Goal: Check status: Check status

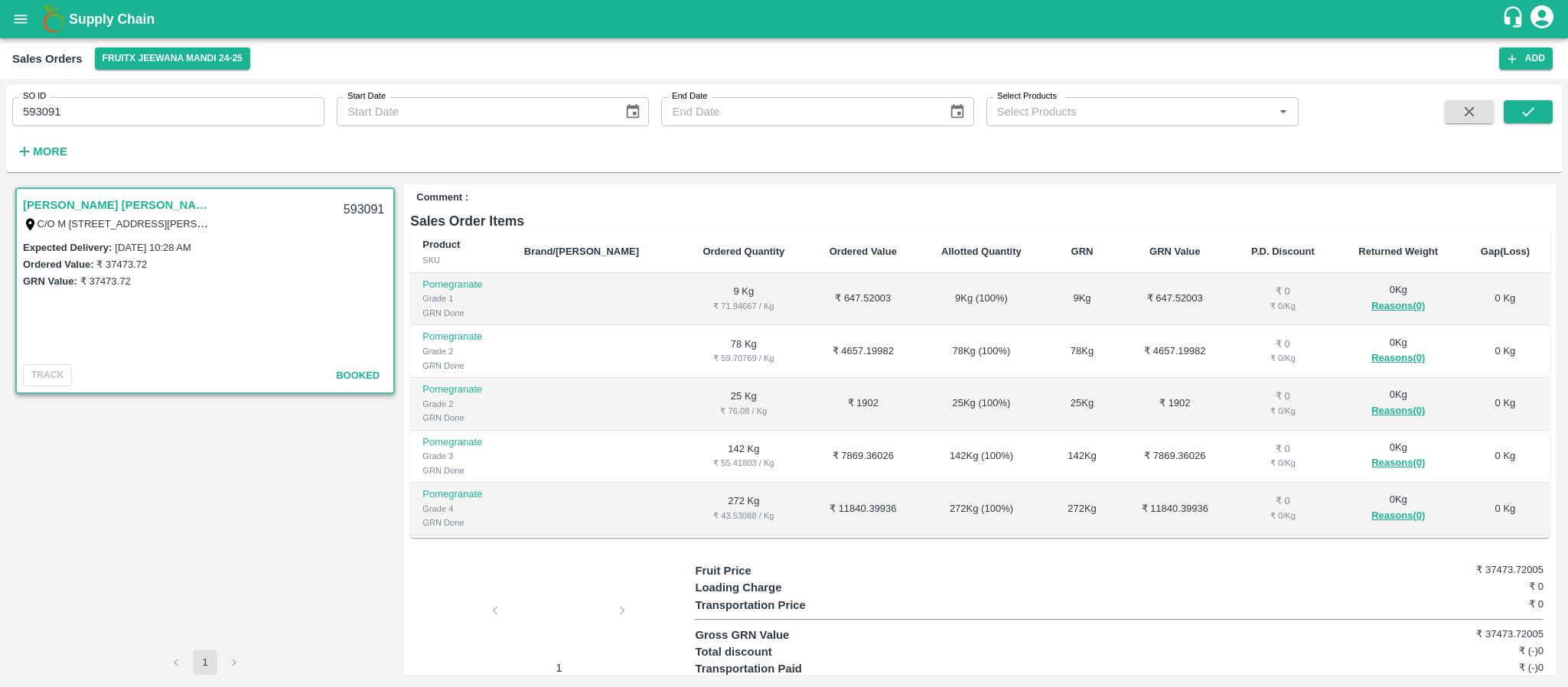
scroll to position [131, 0]
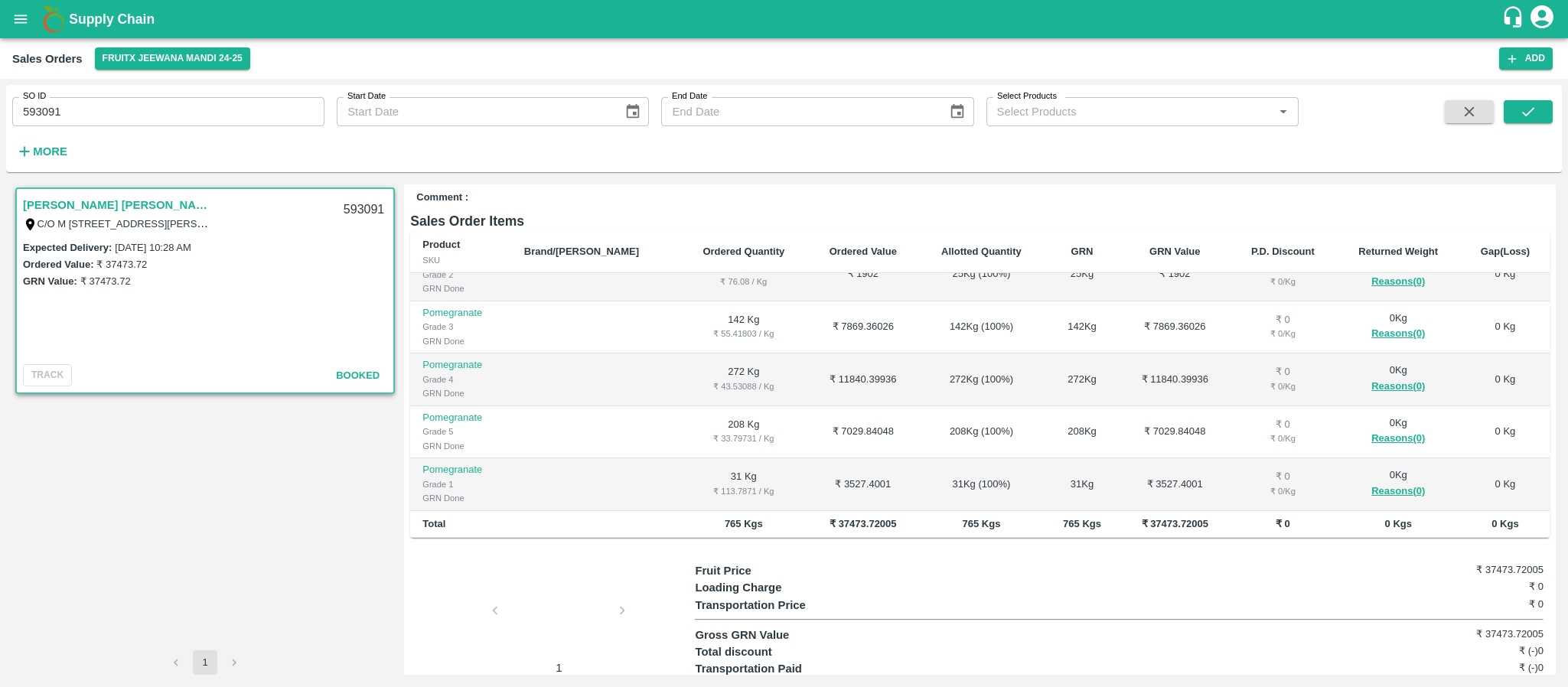
click at [77, 118] on input "593091" at bounding box center [168, 112] width 312 height 29
paste input "text"
type input "604499"
click at [1526, 103] on icon "submit" at bounding box center [1528, 112] width 17 height 17
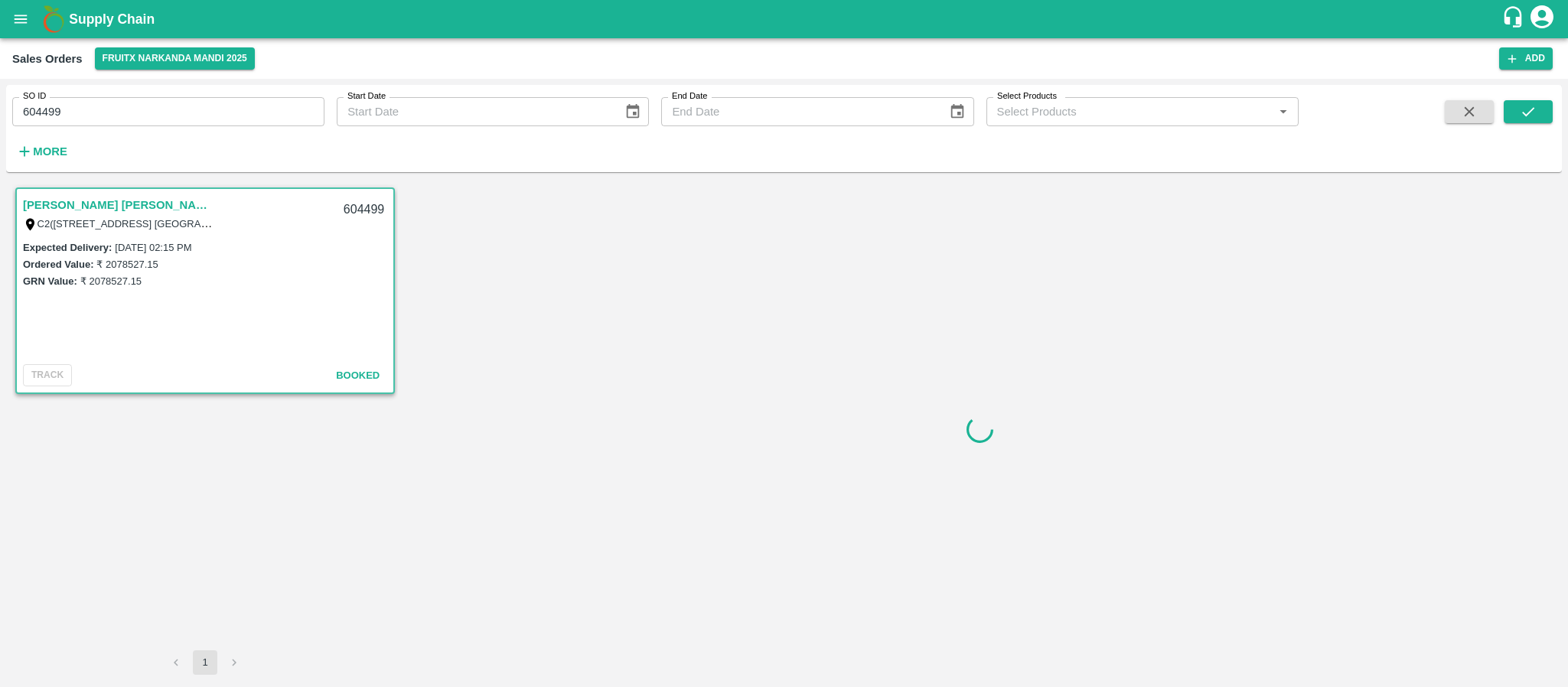
click at [142, 198] on link "[PERSON_NAME] [PERSON_NAME]([GEOGRAPHIC_DATA])" at bounding box center [118, 204] width 191 height 20
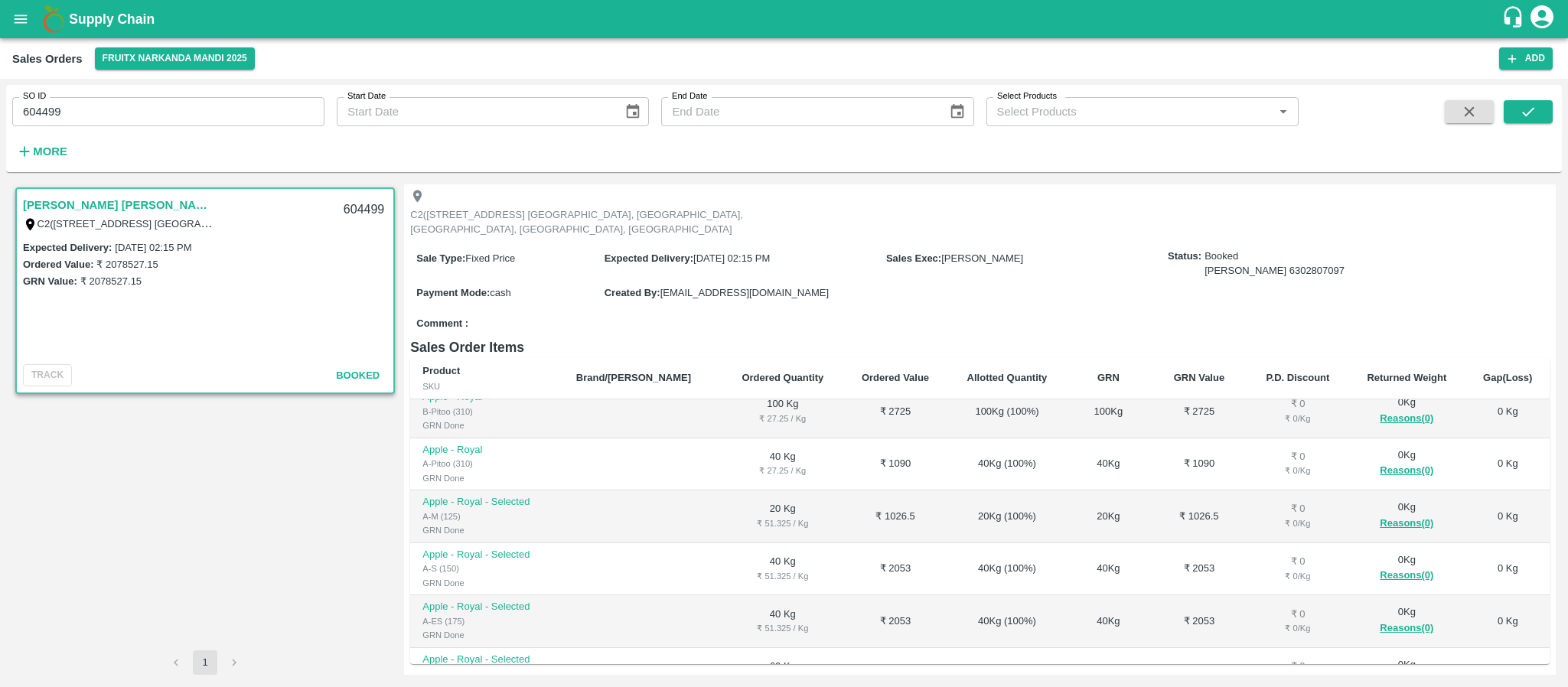
scroll to position [230, 0]
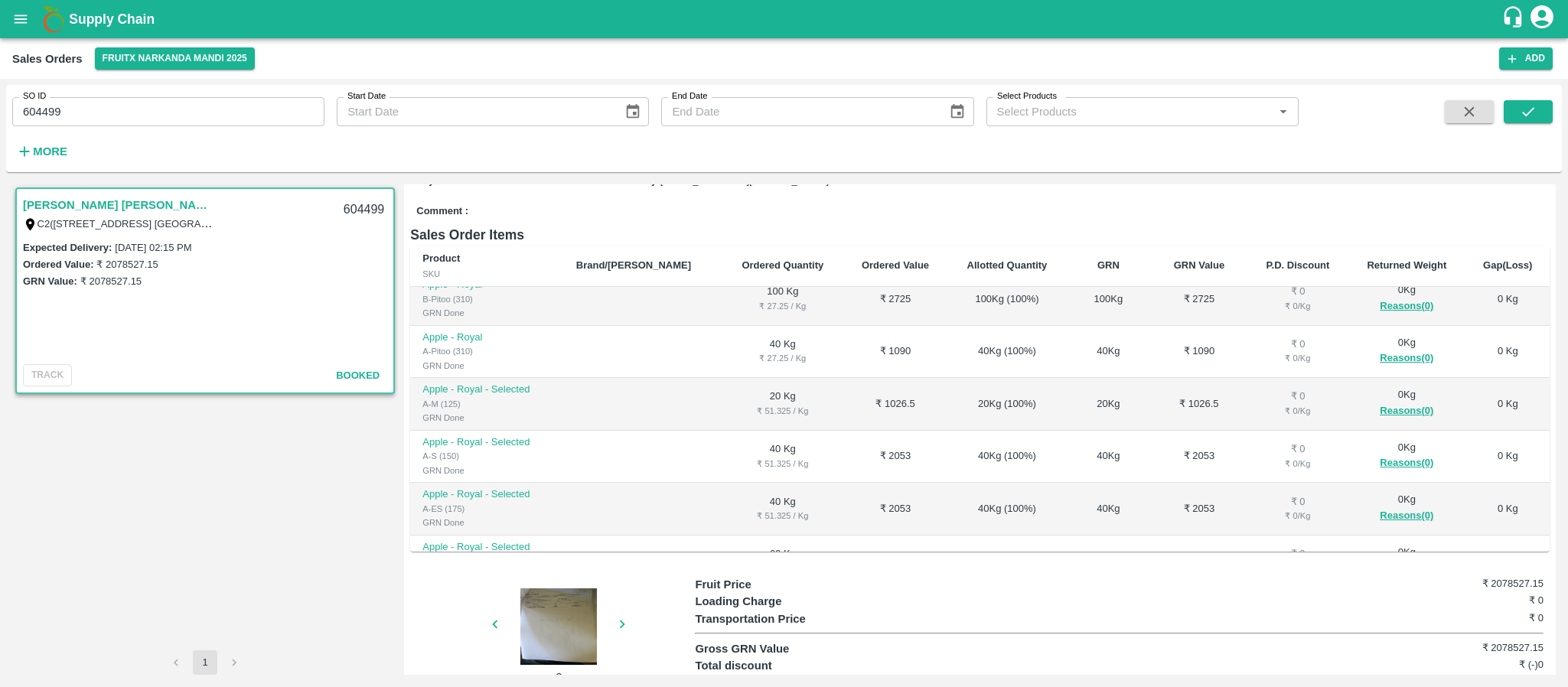
click at [559, 589] on div at bounding box center [559, 627] width 114 height 77
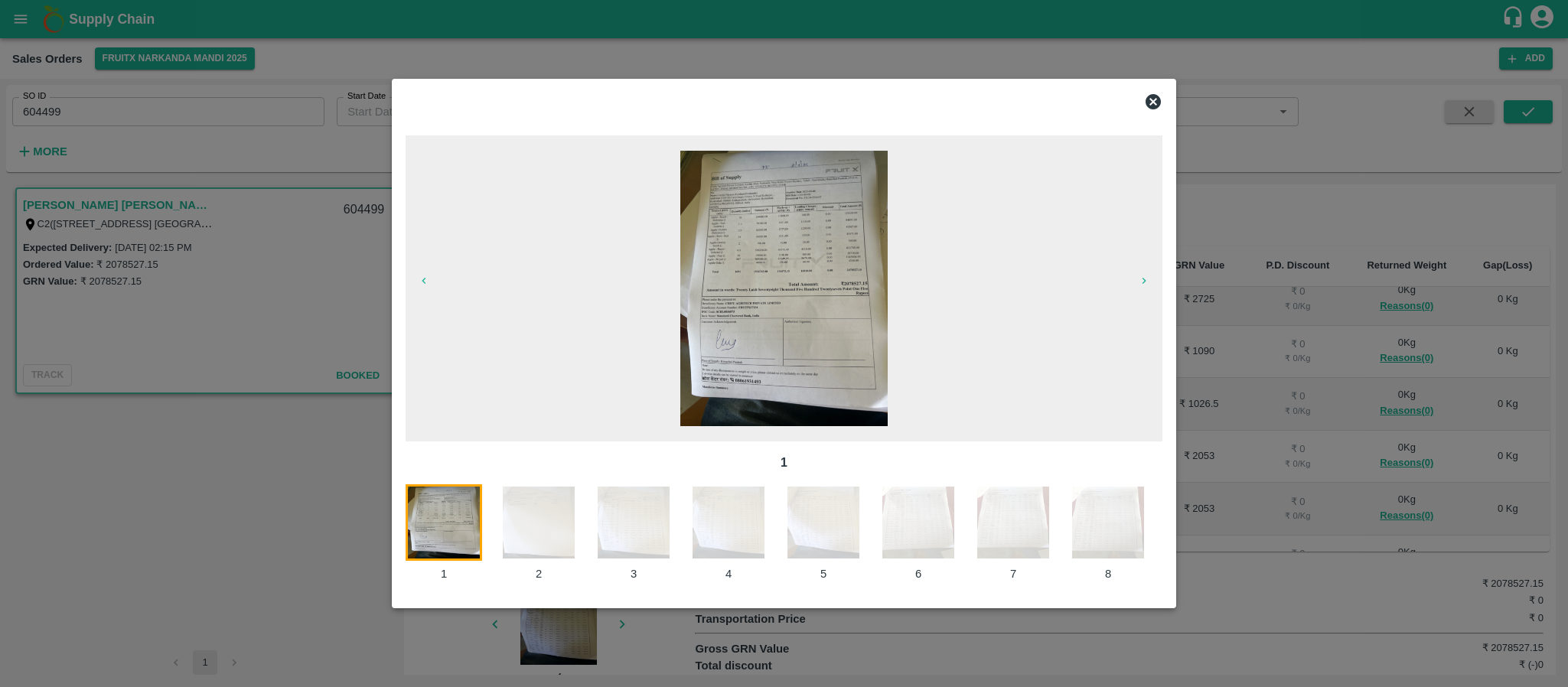
click at [811, 510] on img at bounding box center [823, 523] width 77 height 77
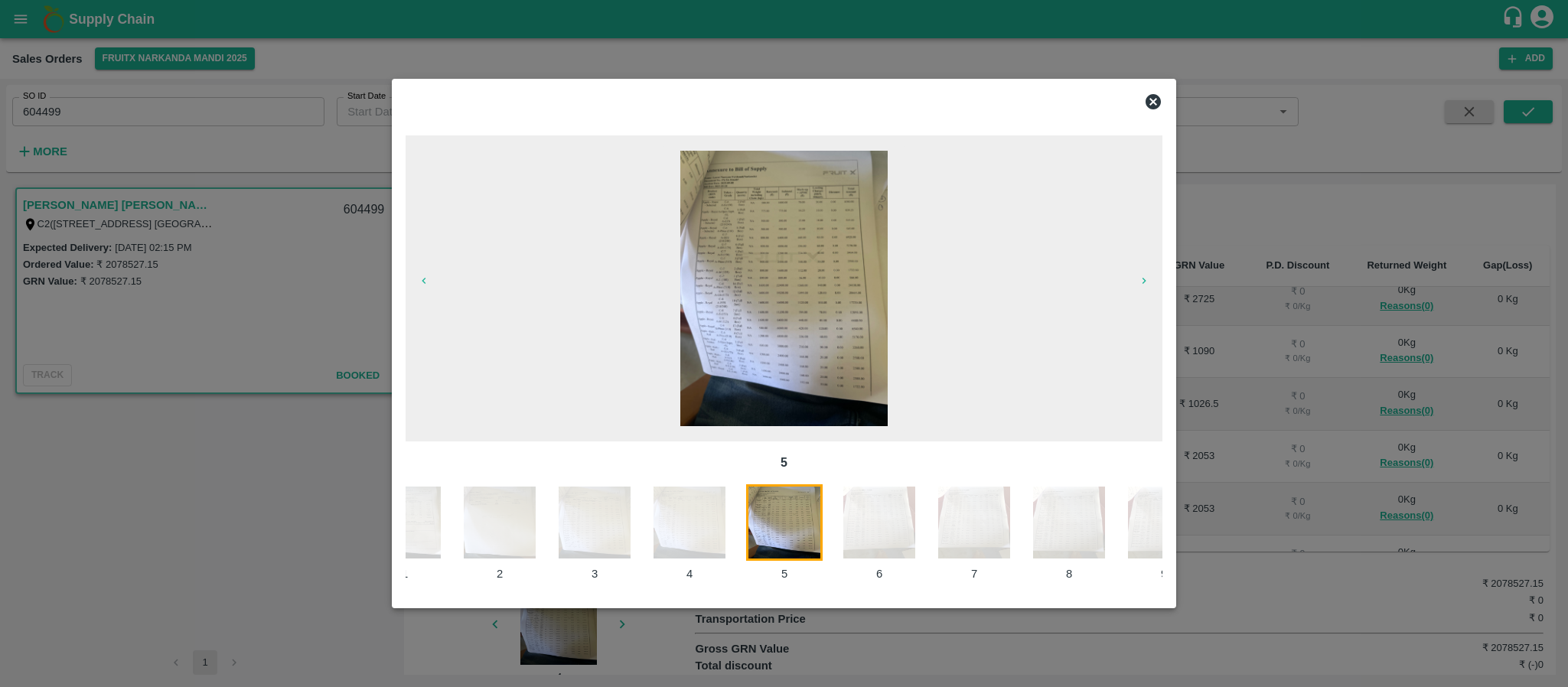
click at [705, 516] on img at bounding box center [690, 523] width 77 height 77
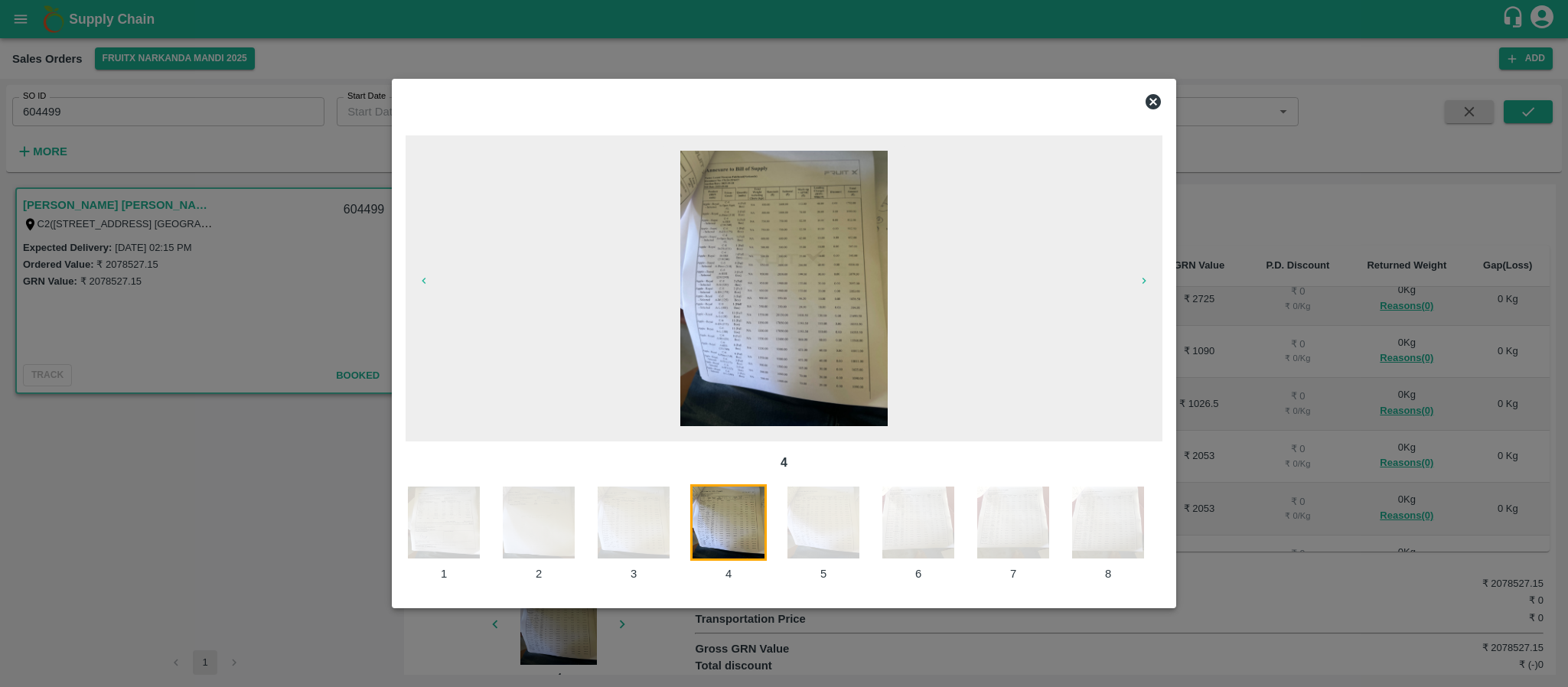
click at [627, 524] on img at bounding box center [634, 523] width 77 height 77
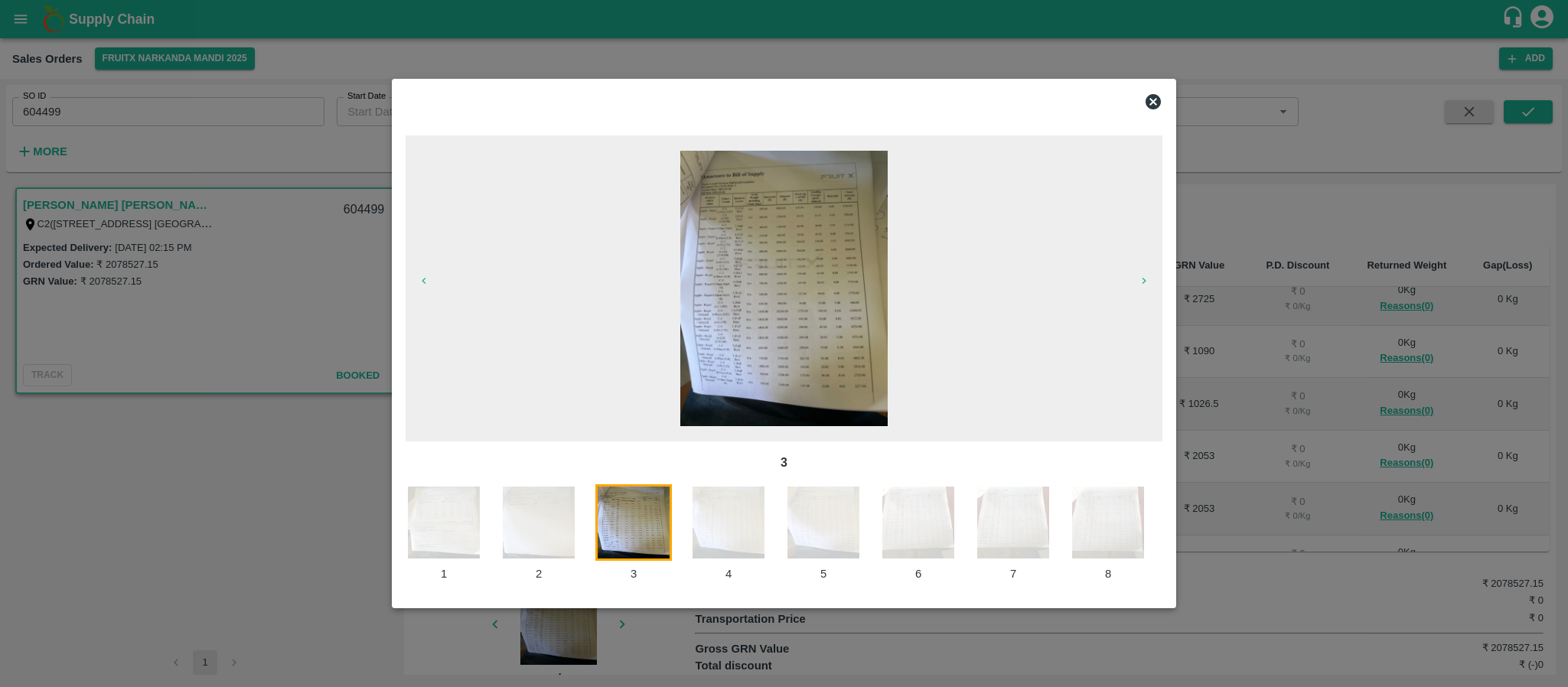
click at [473, 543] on img at bounding box center [444, 523] width 77 height 77
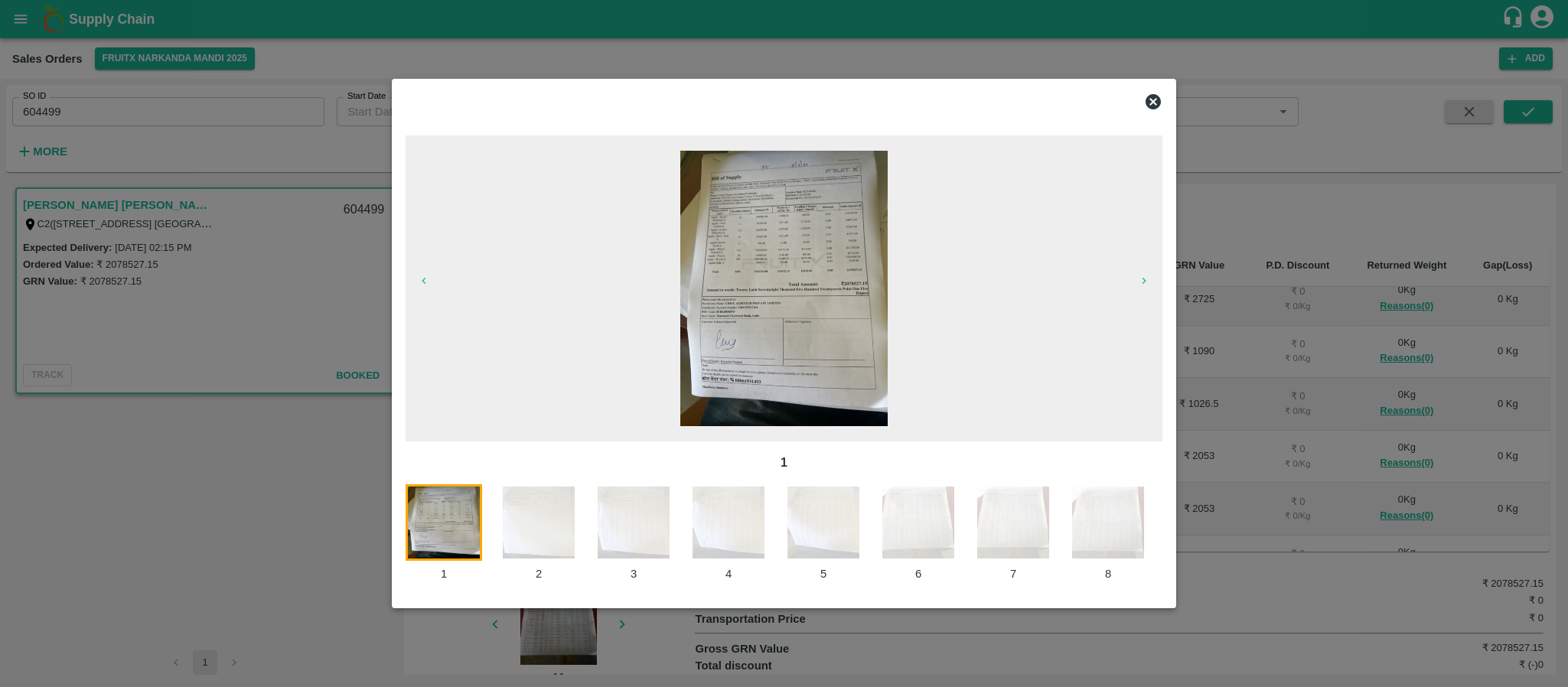
drag, startPoint x: 489, startPoint y: 530, endPoint x: 516, endPoint y: 530, distance: 27.0
click at [503, 530] on div "1 2 3 4 5 6 7 8 9 10 11 12 13 14 15 16 17 18 19 20 21 22" at bounding box center [784, 533] width 756 height 98
click at [552, 521] on img at bounding box center [539, 523] width 77 height 77
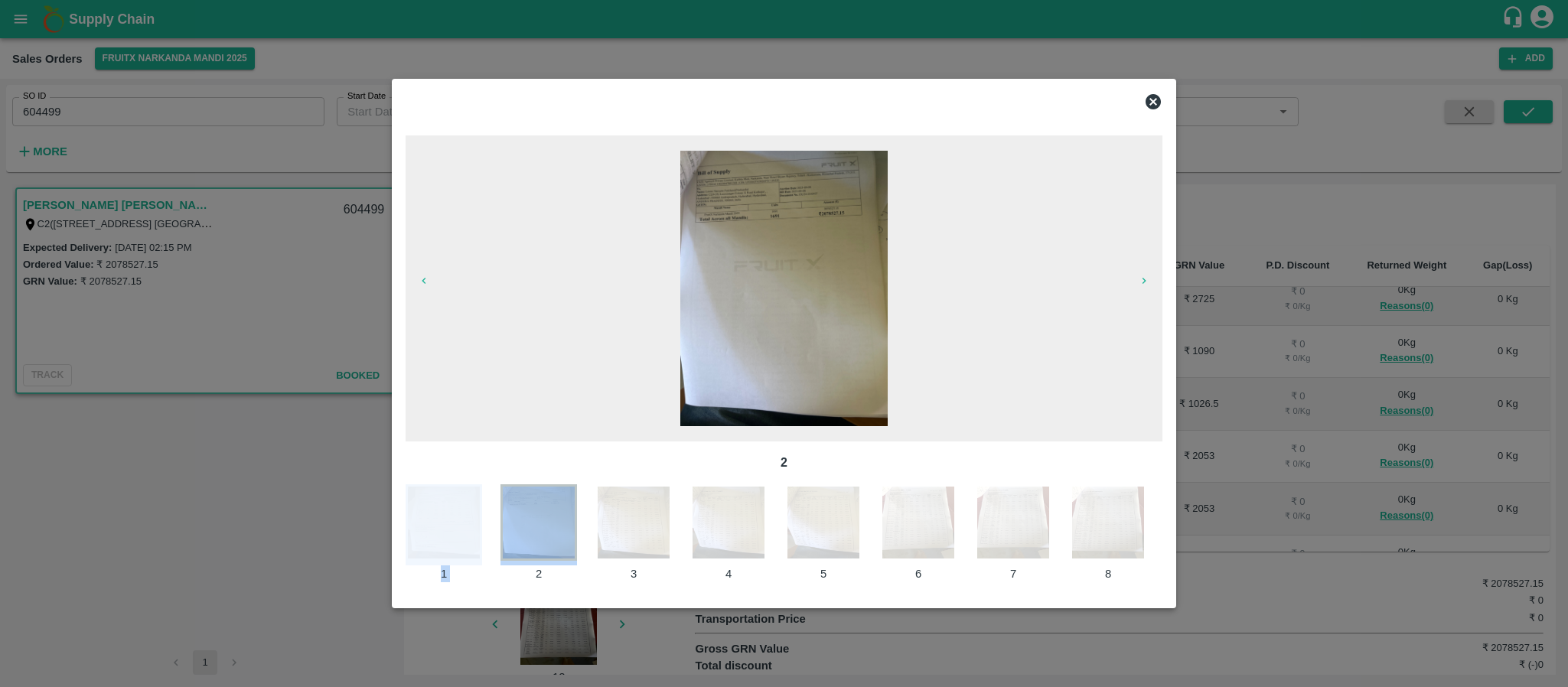
click at [859, 261] on img at bounding box center [784, 289] width 206 height 276
click at [648, 529] on img at bounding box center [634, 523] width 77 height 77
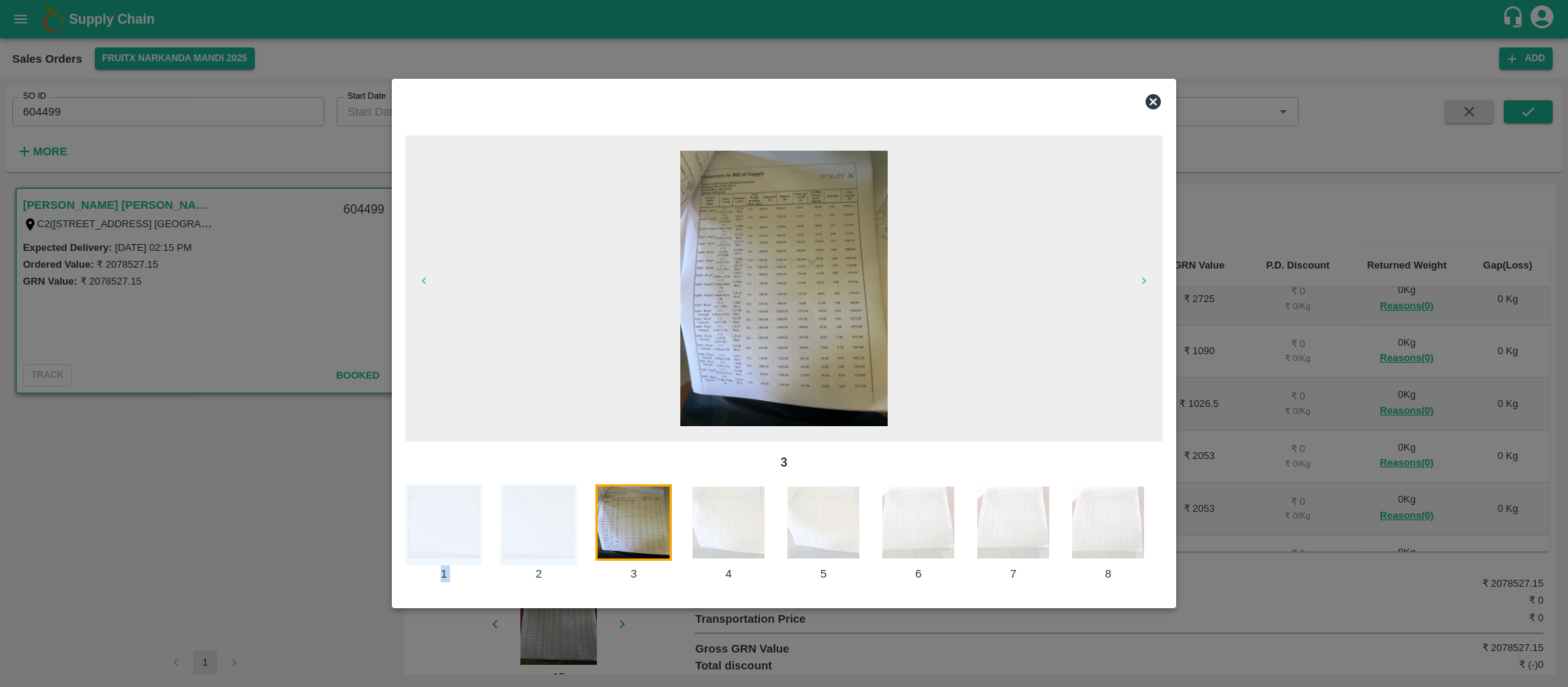
click at [742, 526] on img at bounding box center [728, 523] width 77 height 77
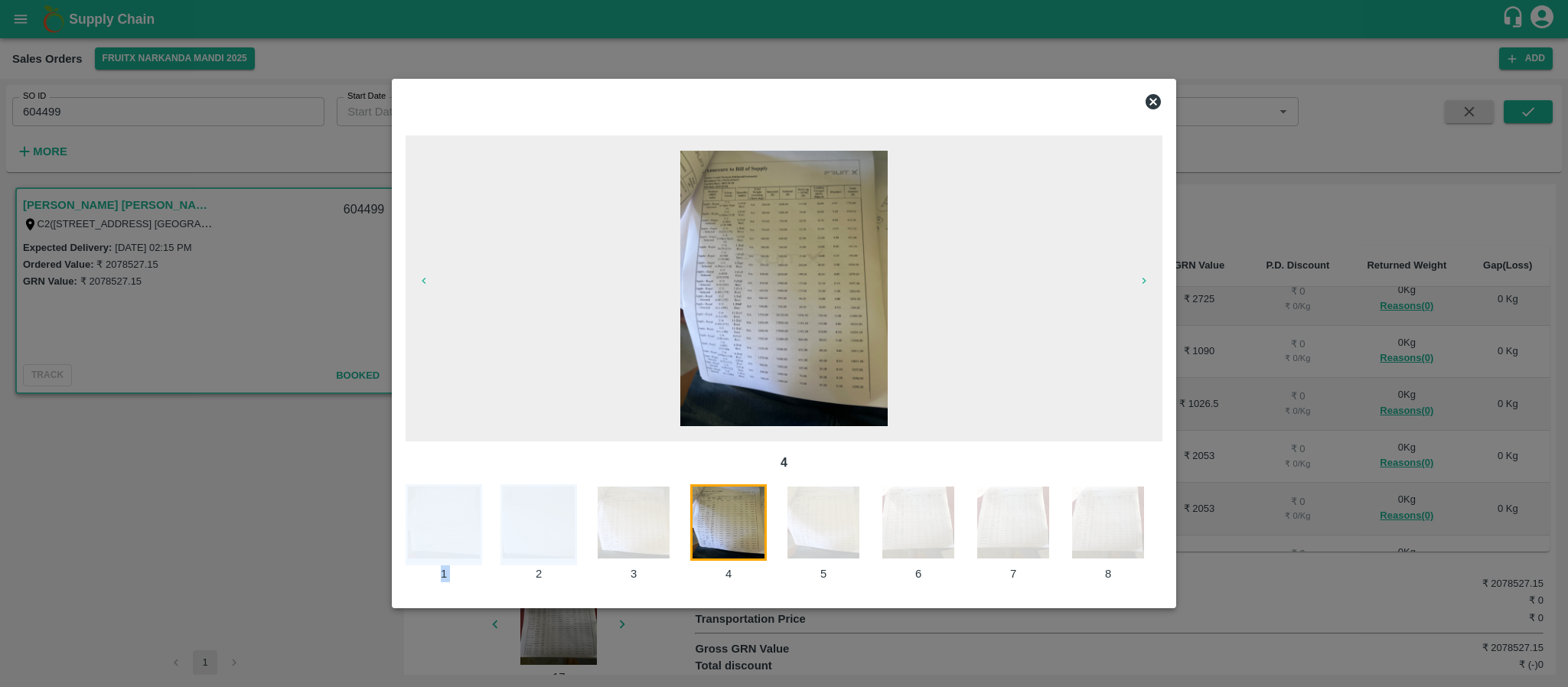
click at [829, 527] on img at bounding box center [823, 523] width 77 height 77
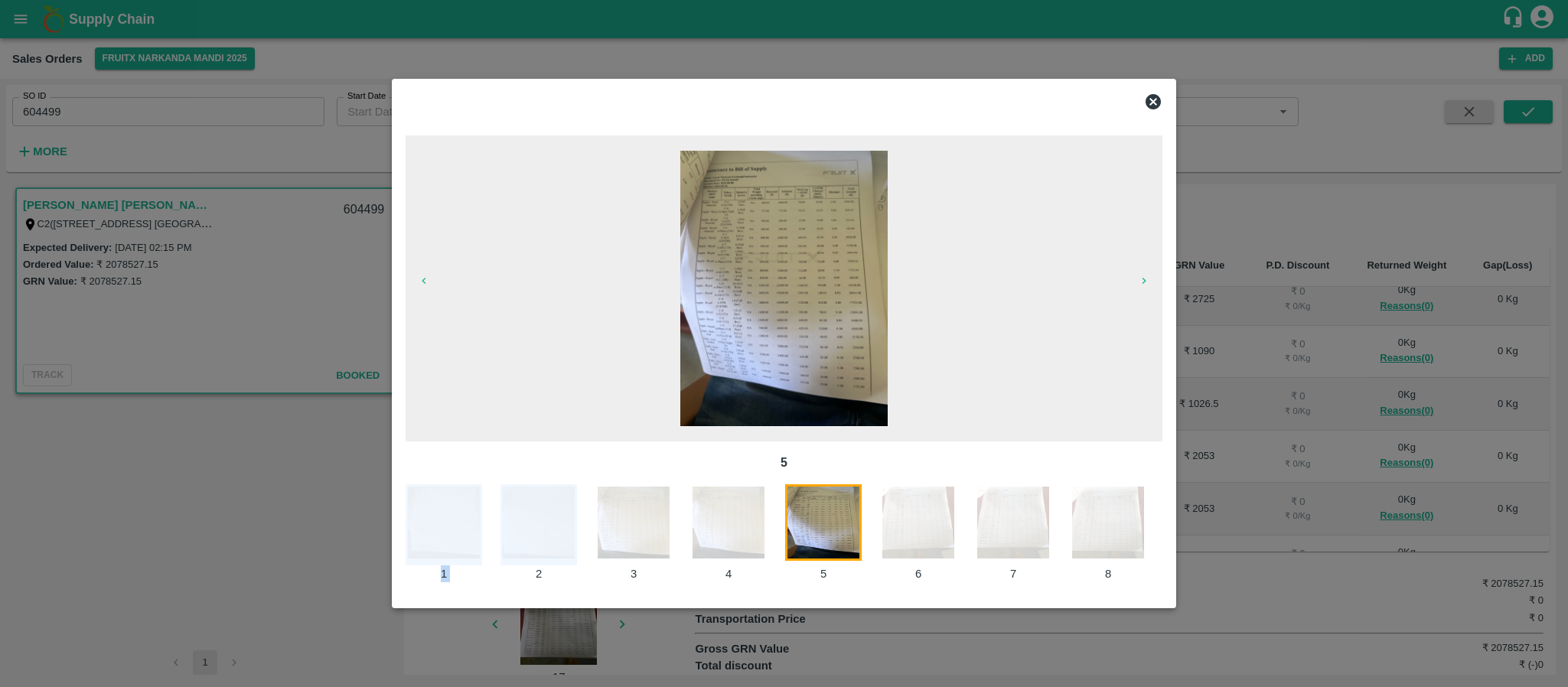
scroll to position [0, 39]
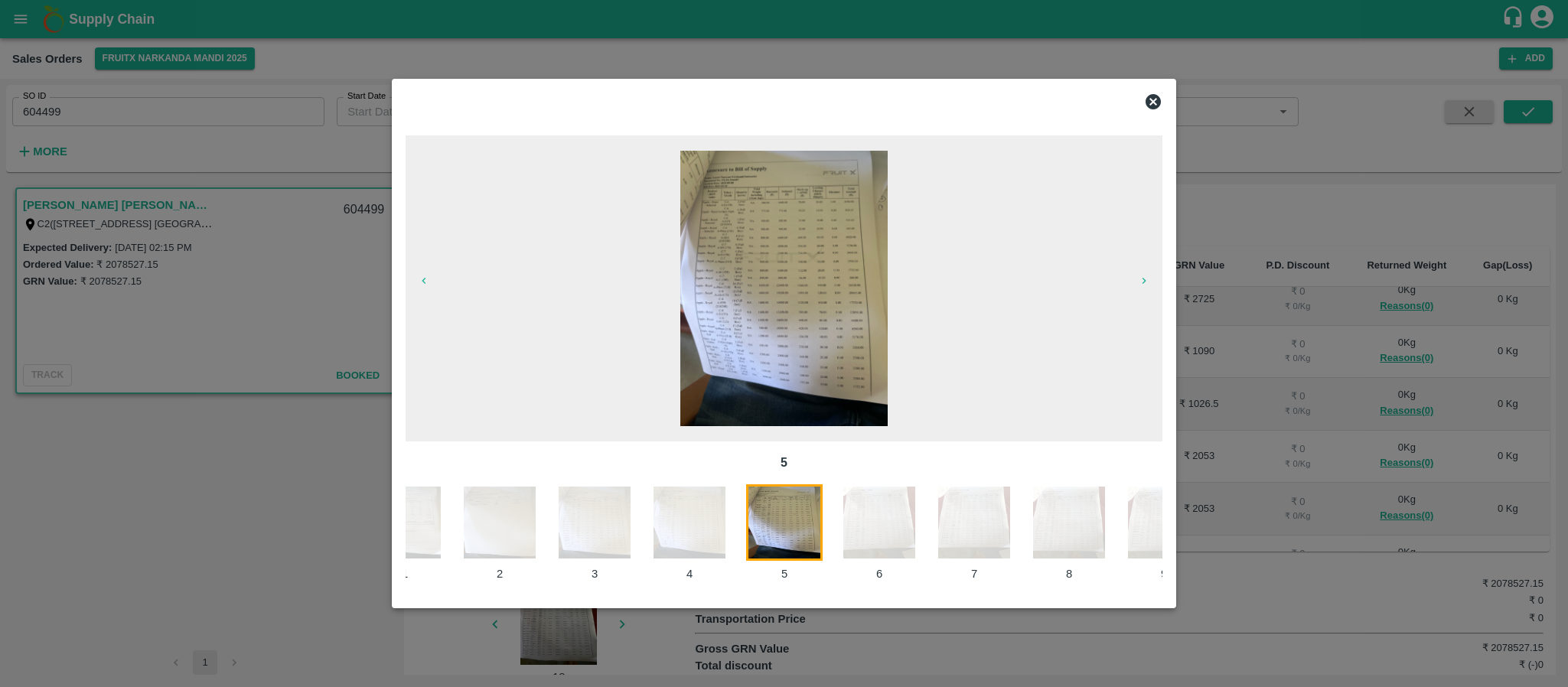
drag, startPoint x: 829, startPoint y: 527, endPoint x: 763, endPoint y: 489, distance: 76.2
click at [903, 507] on img at bounding box center [879, 523] width 77 height 77
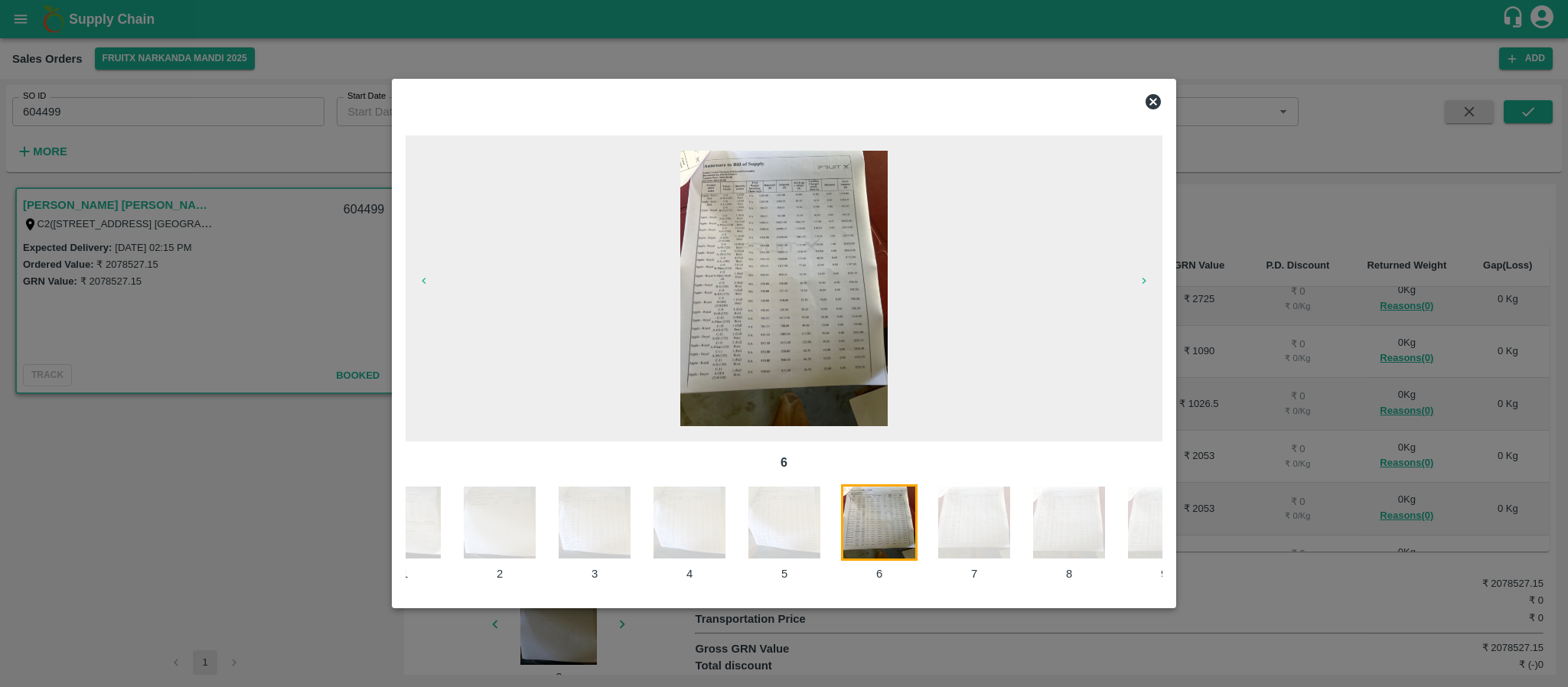
scroll to position [0, 134]
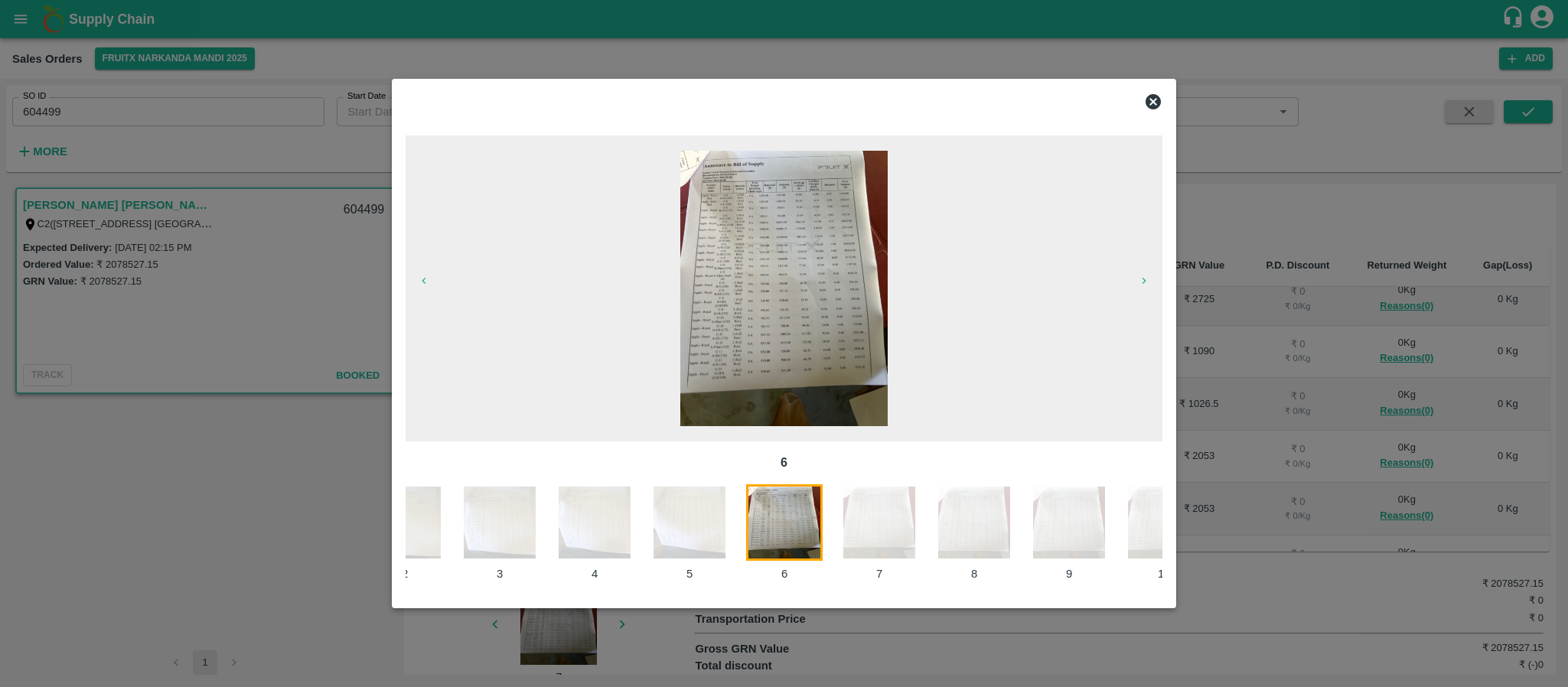
click at [902, 510] on img at bounding box center [879, 523] width 77 height 77
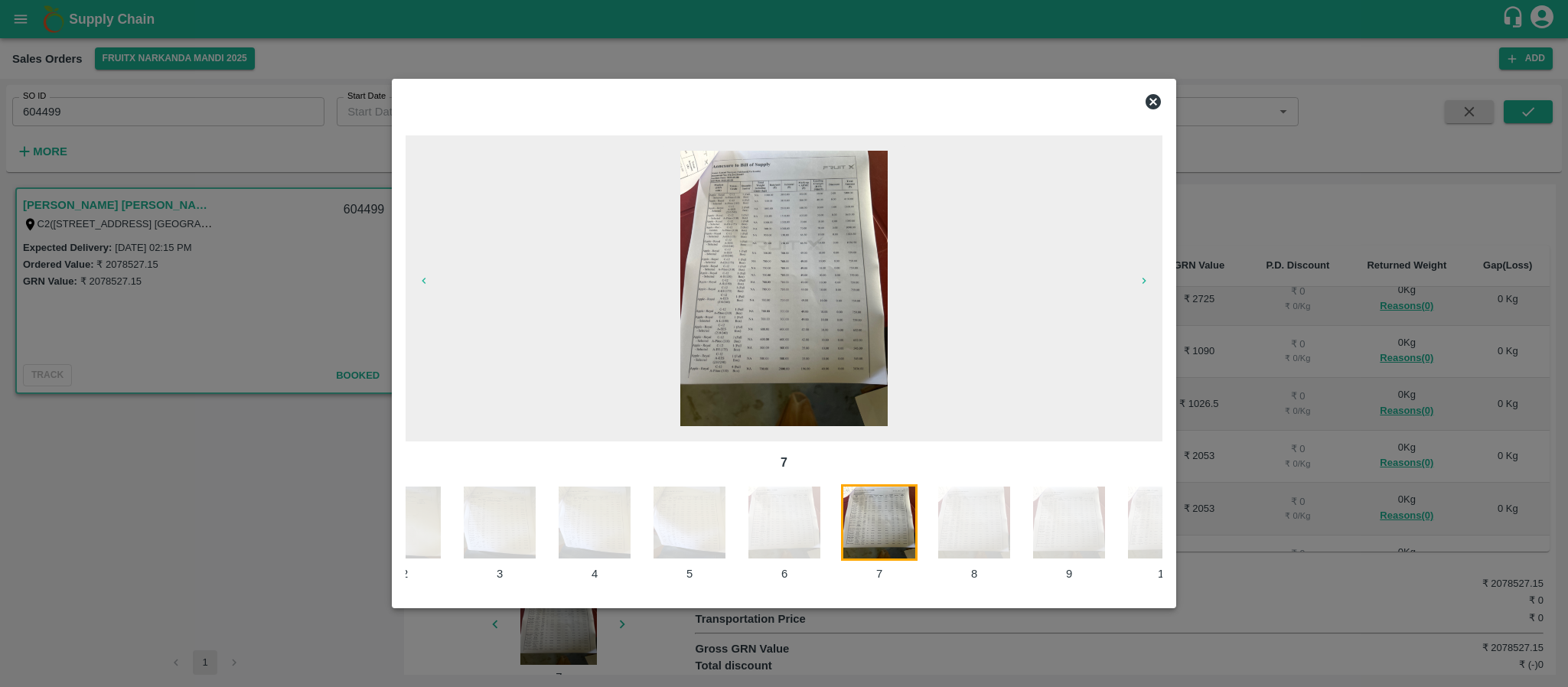
scroll to position [0, 230]
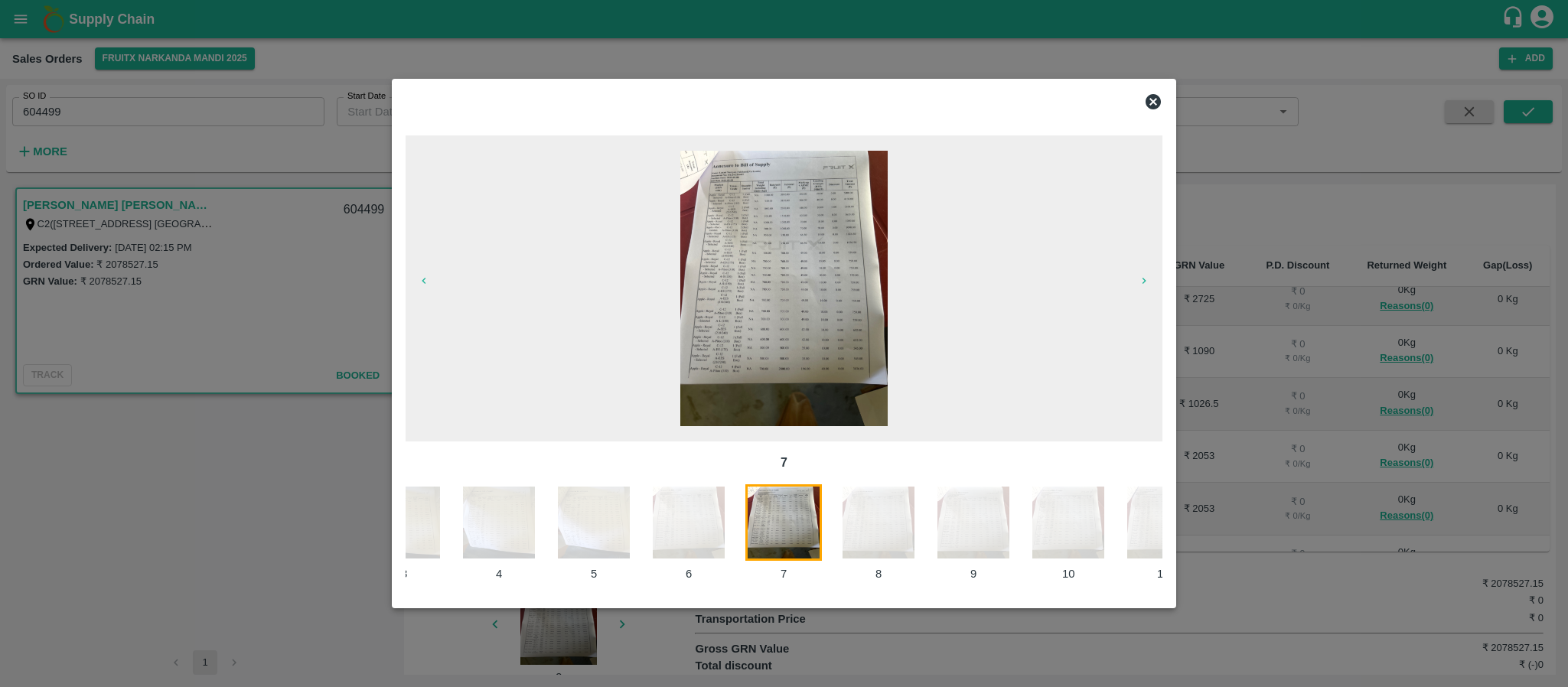
click at [889, 510] on img at bounding box center [878, 523] width 77 height 77
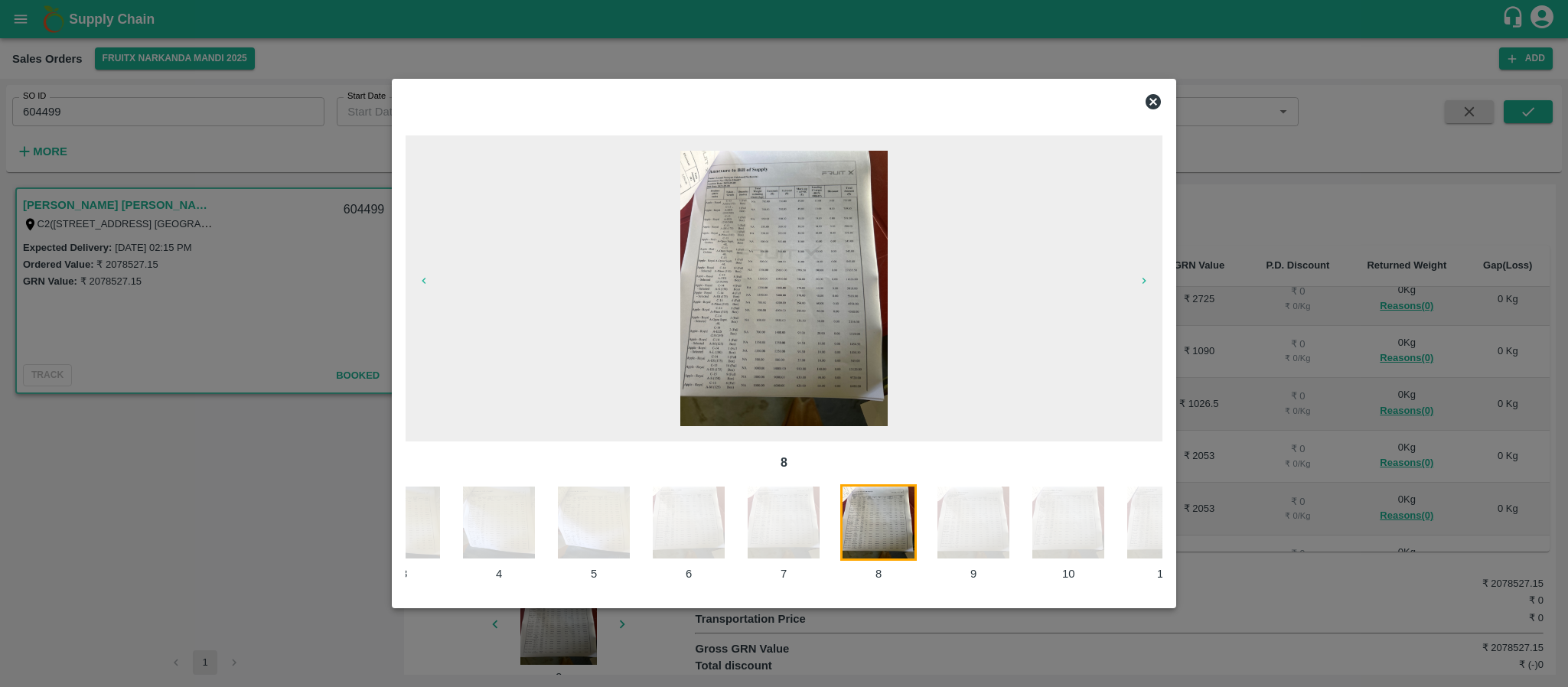
scroll to position [0, 323]
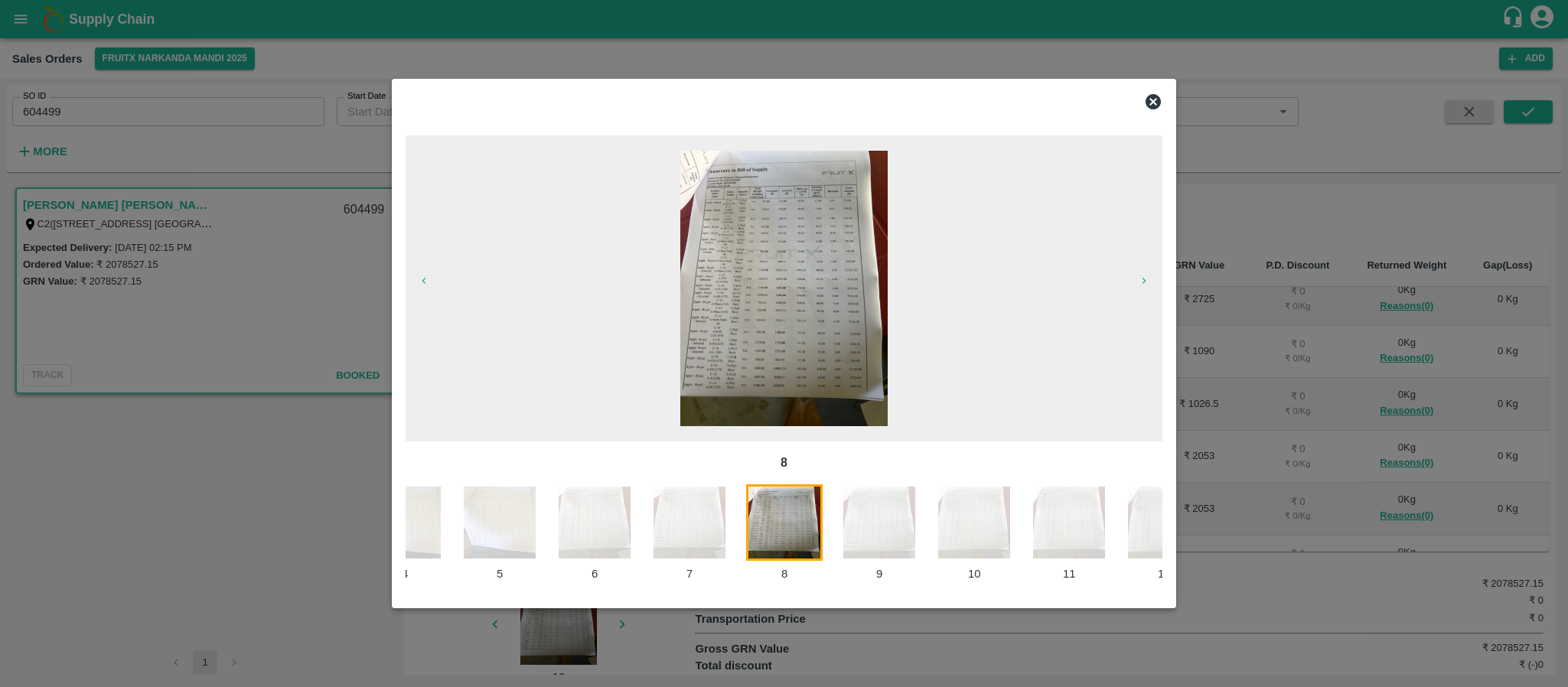
click at [875, 522] on img at bounding box center [879, 523] width 77 height 77
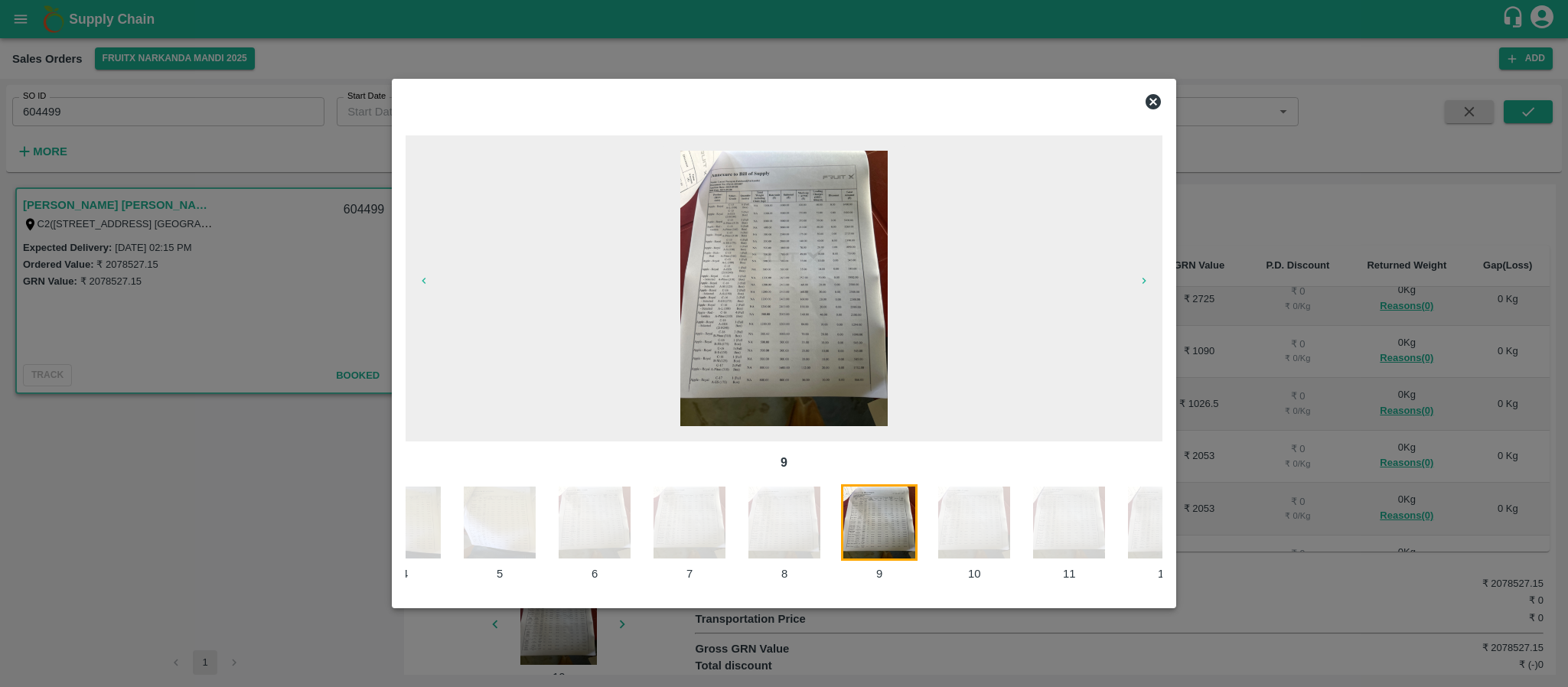
scroll to position [0, 418]
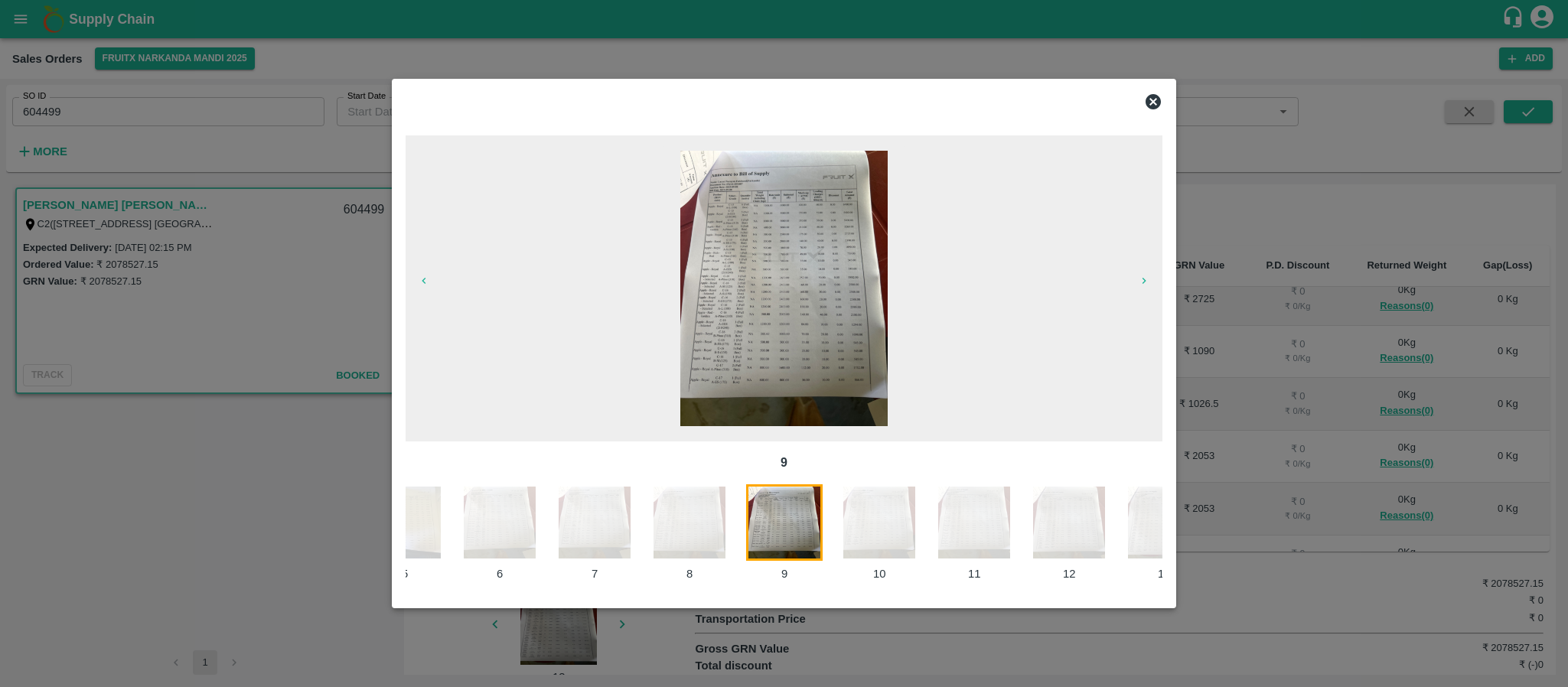
click at [889, 522] on img at bounding box center [879, 523] width 77 height 77
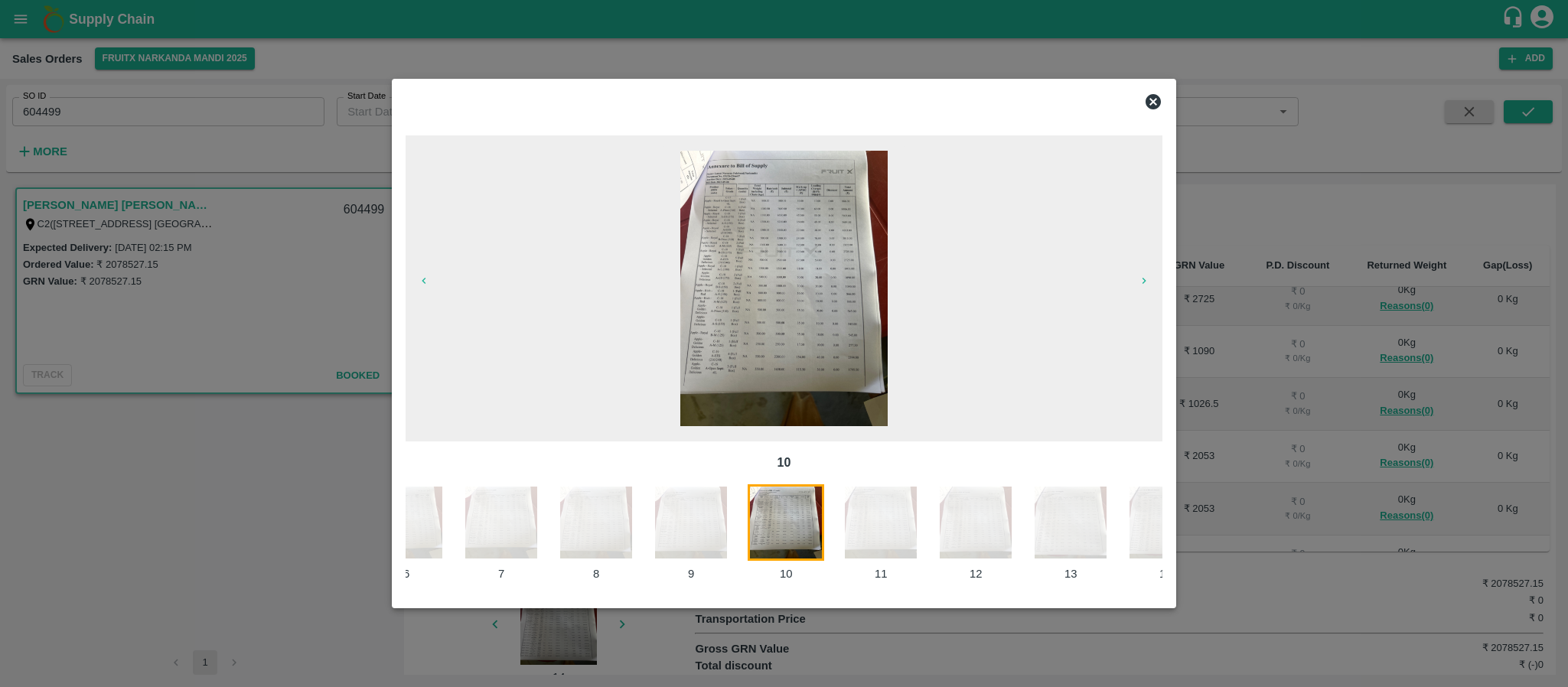
scroll to position [0, 515]
click at [901, 515] on img at bounding box center [878, 523] width 77 height 77
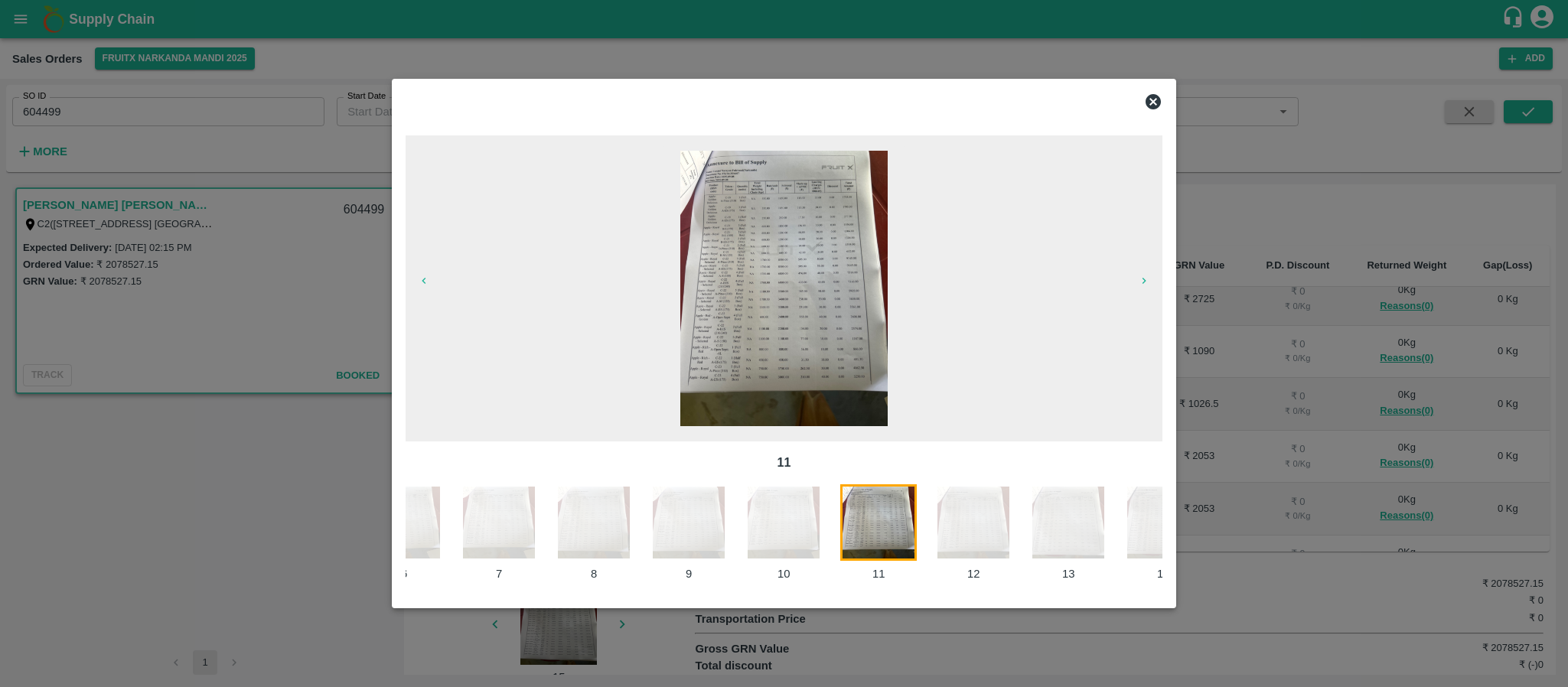
scroll to position [0, 608]
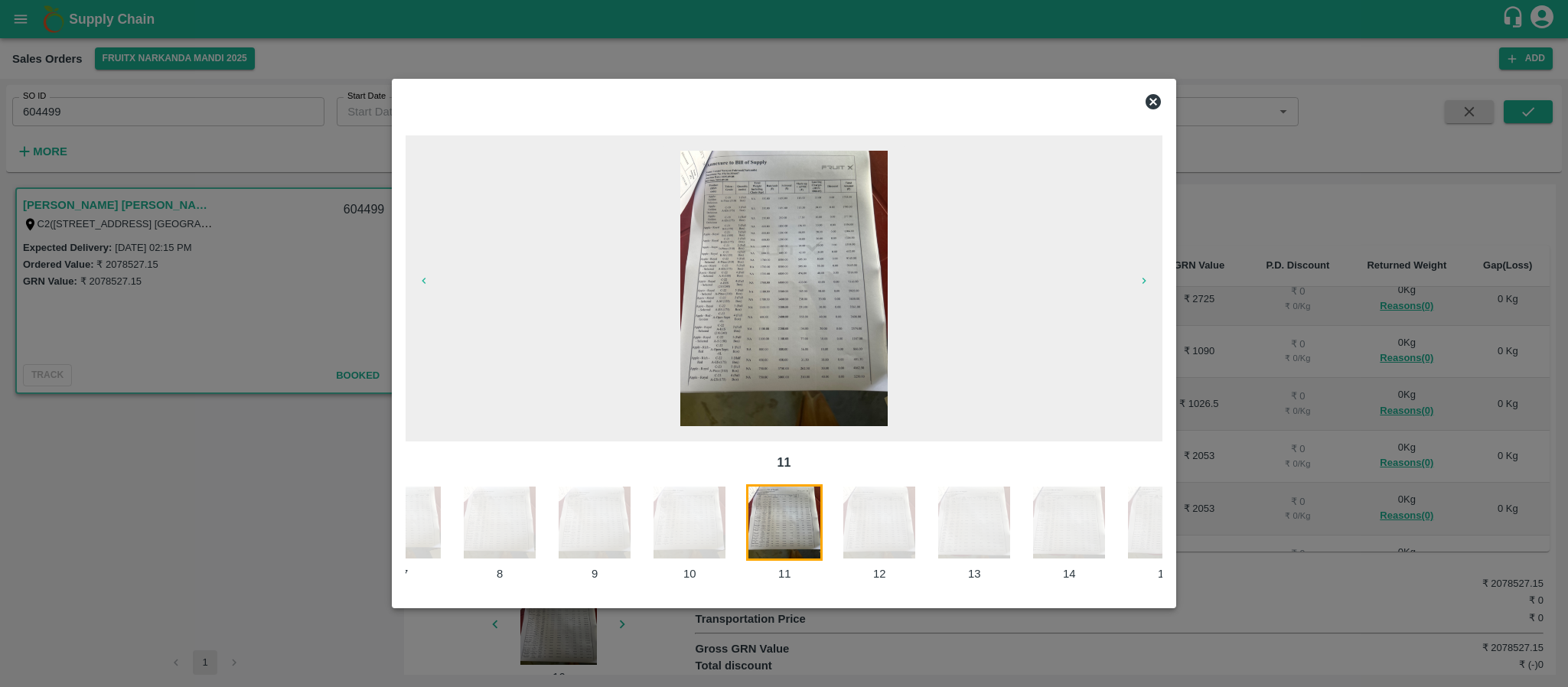
click at [873, 512] on img at bounding box center [879, 523] width 77 height 77
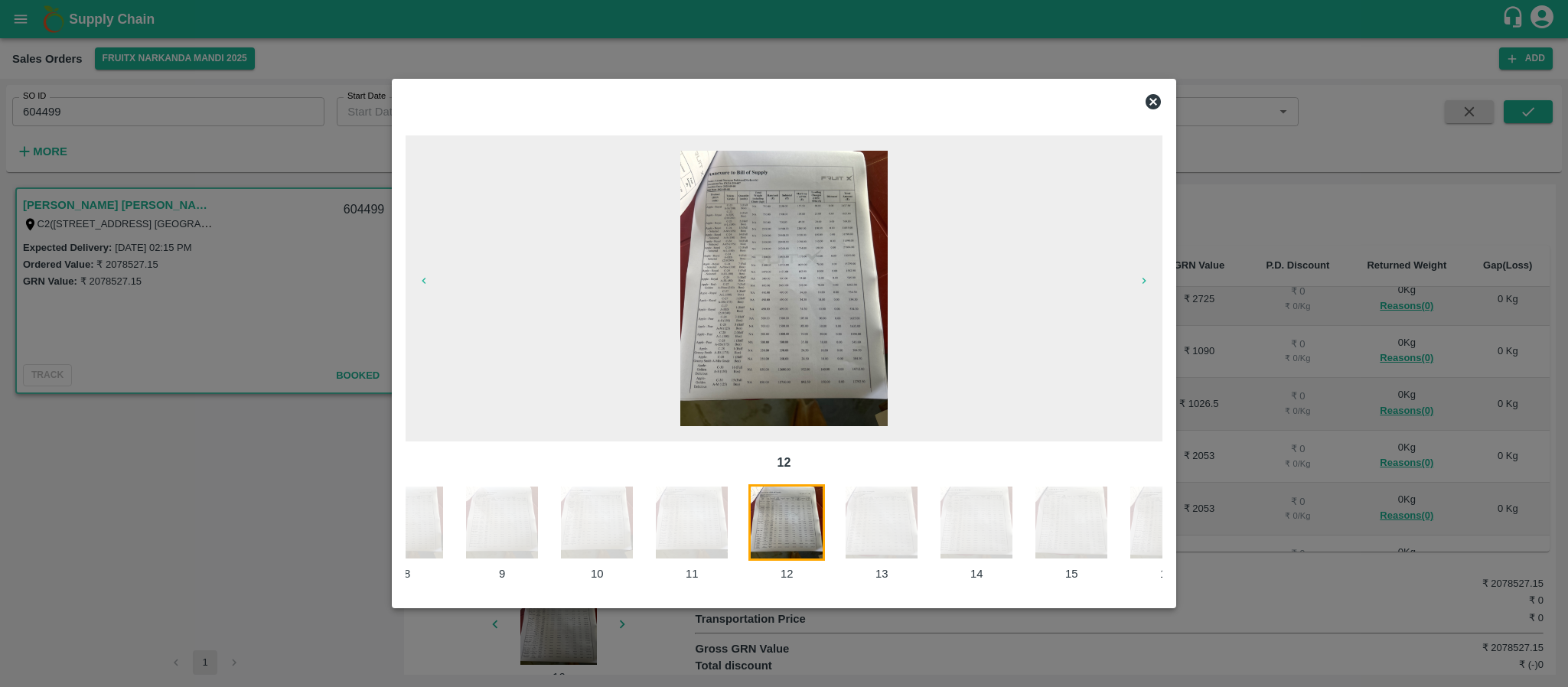
scroll to position [0, 703]
click at [879, 515] on img at bounding box center [879, 523] width 77 height 77
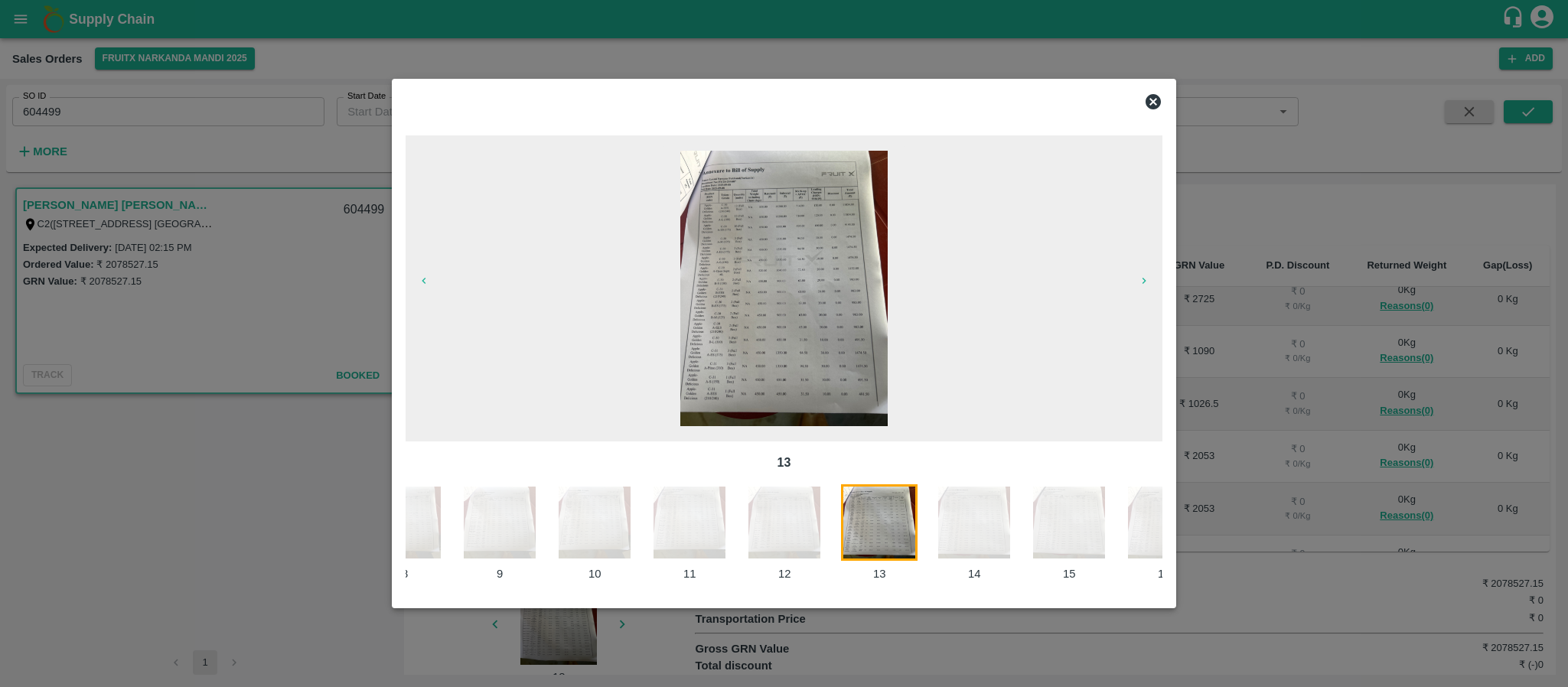
scroll to position [0, 799]
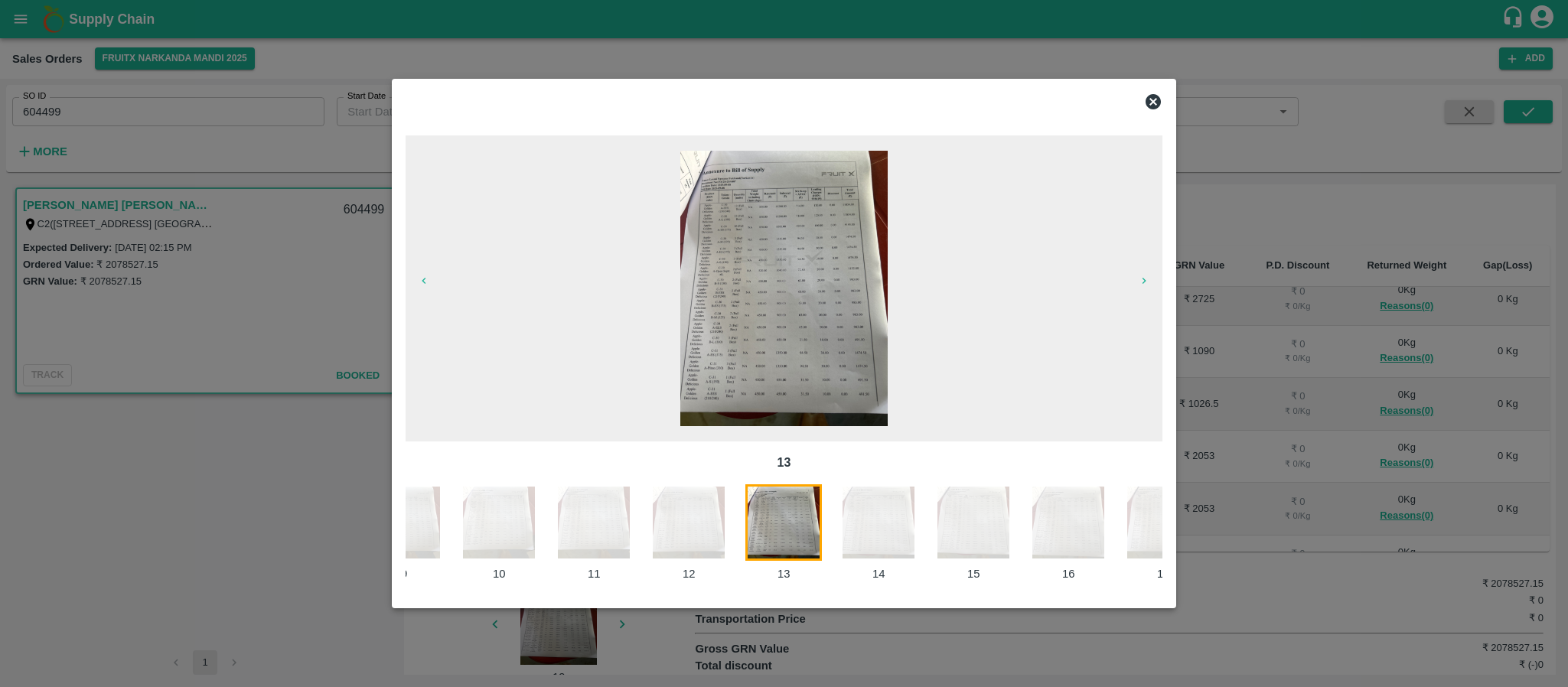
click at [903, 524] on img at bounding box center [878, 523] width 77 height 77
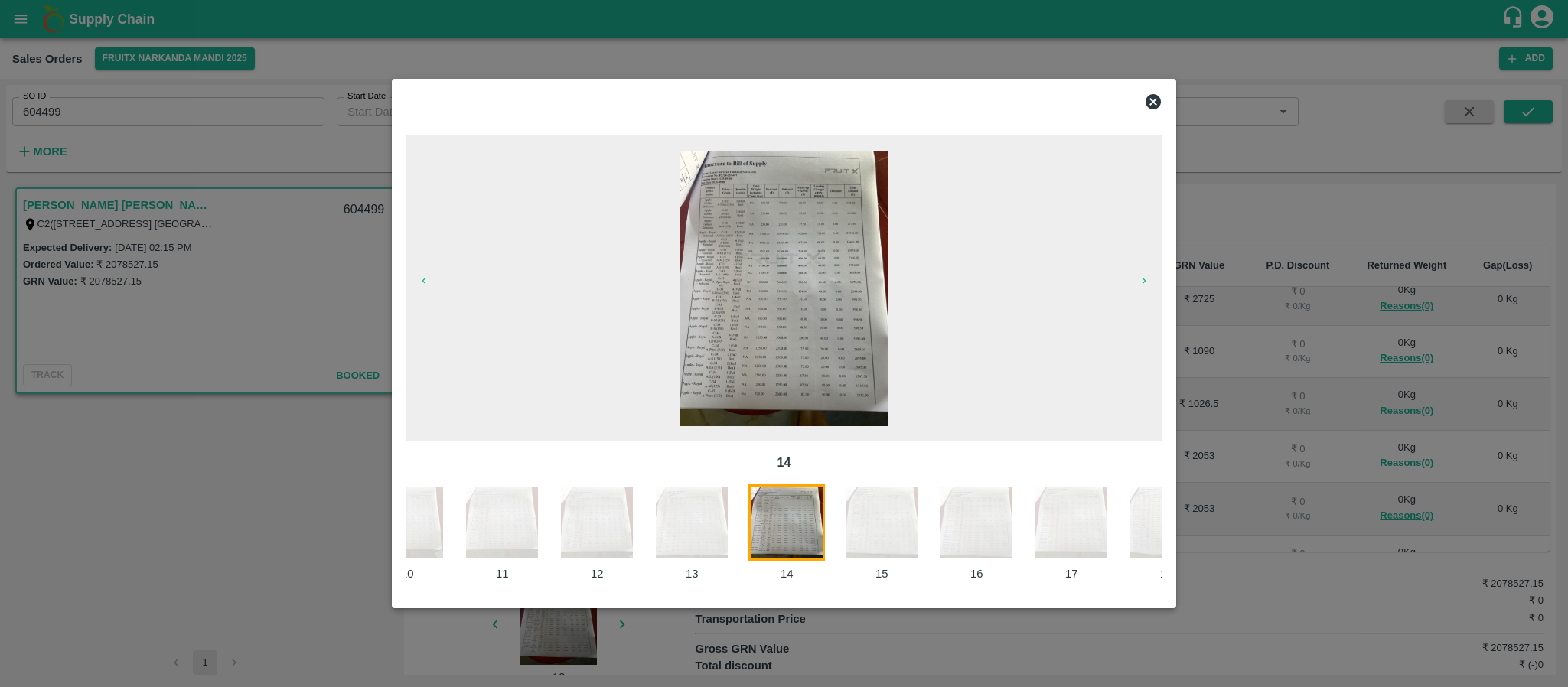
scroll to position [0, 893]
click at [887, 515] on img at bounding box center [879, 523] width 77 height 77
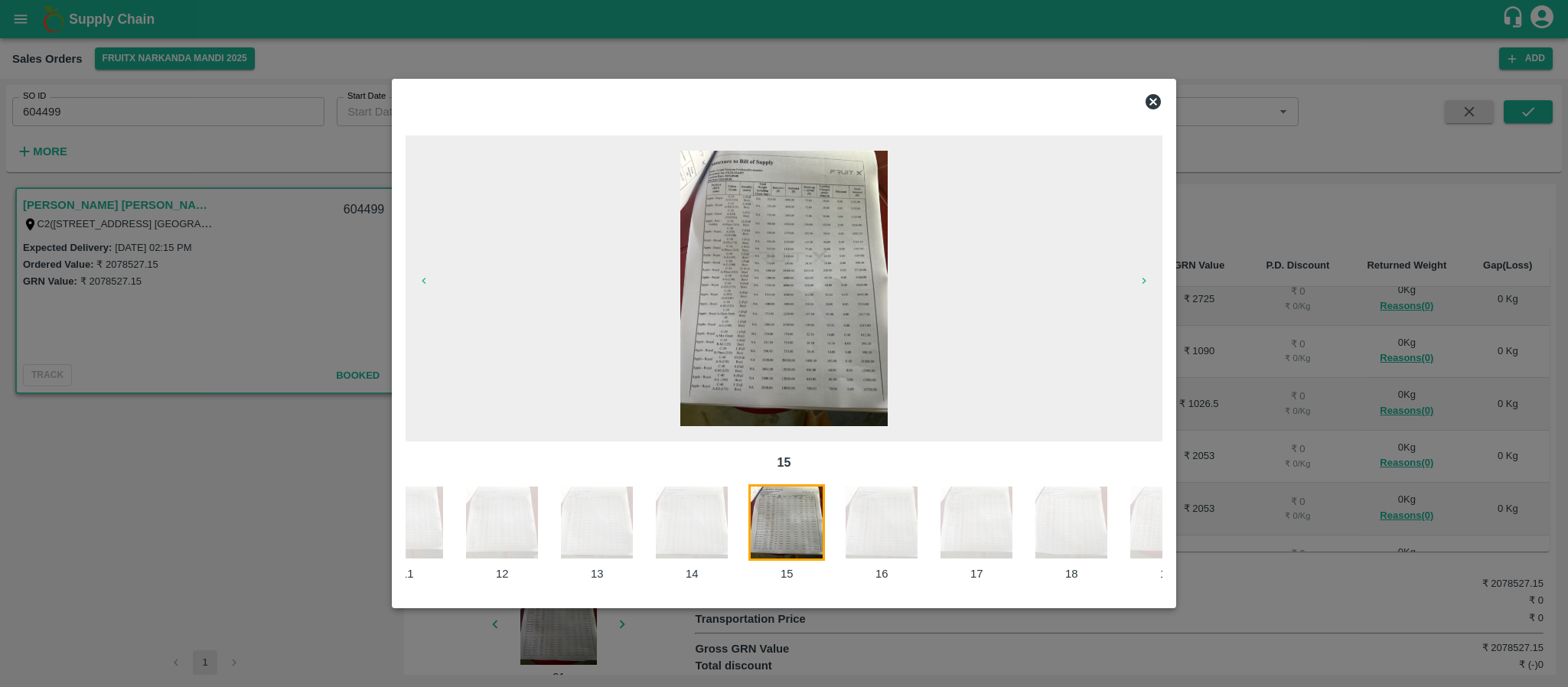
scroll to position [0, 988]
drag, startPoint x: 928, startPoint y: 544, endPoint x: 914, endPoint y: 530, distance: 19.8
click at [927, 542] on div "16" at bounding box center [888, 533] width 95 height 98
click at [886, 524] on img at bounding box center [879, 523] width 77 height 77
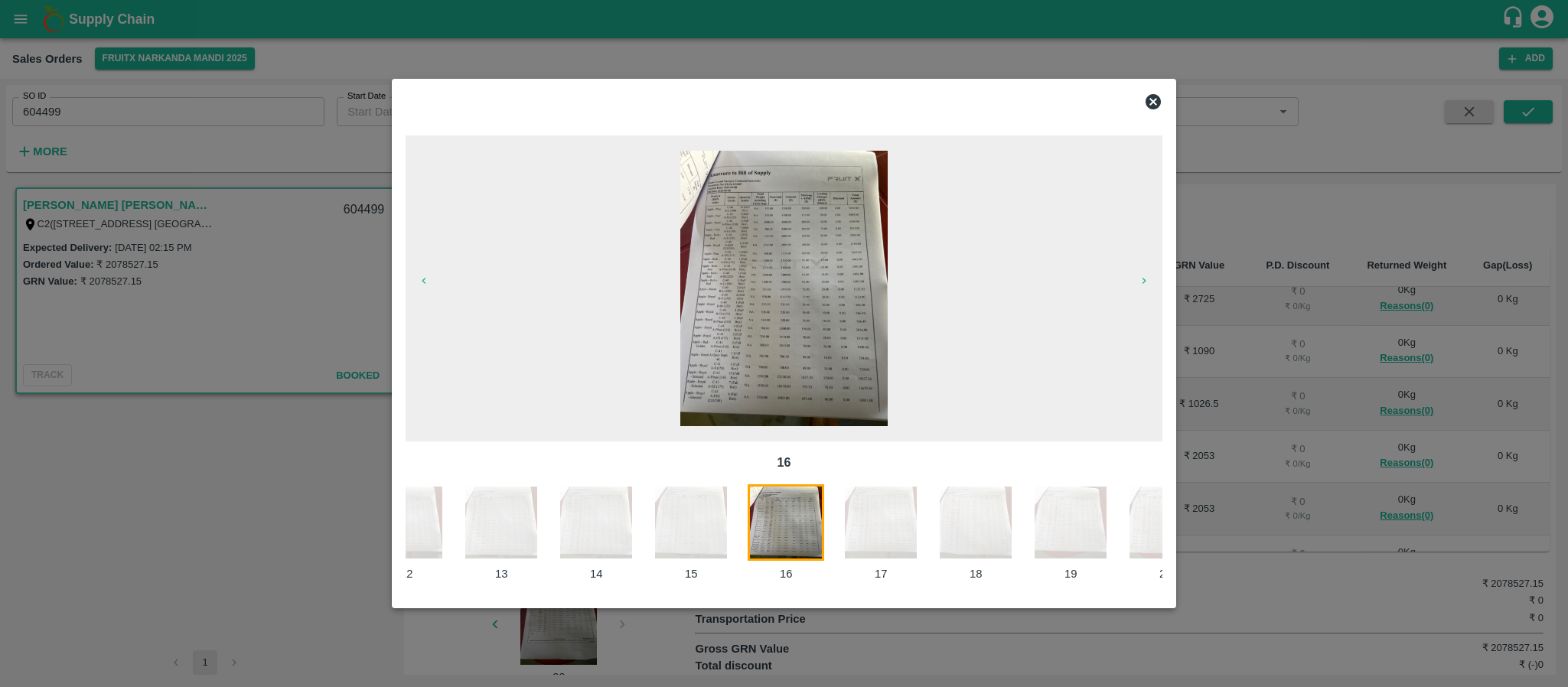
scroll to position [0, 1083]
click at [881, 512] on img at bounding box center [878, 523] width 77 height 77
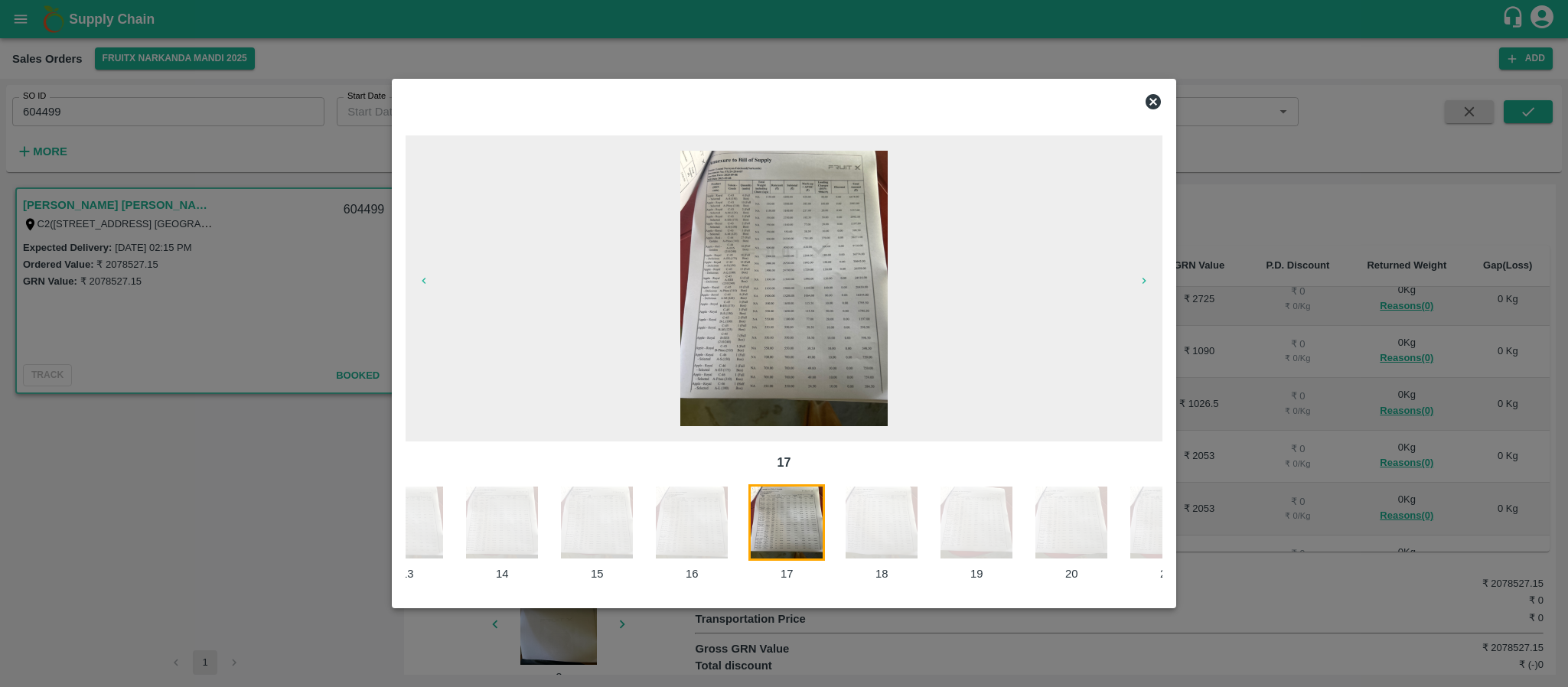
scroll to position [0, 1177]
click at [890, 530] on img at bounding box center [879, 523] width 77 height 77
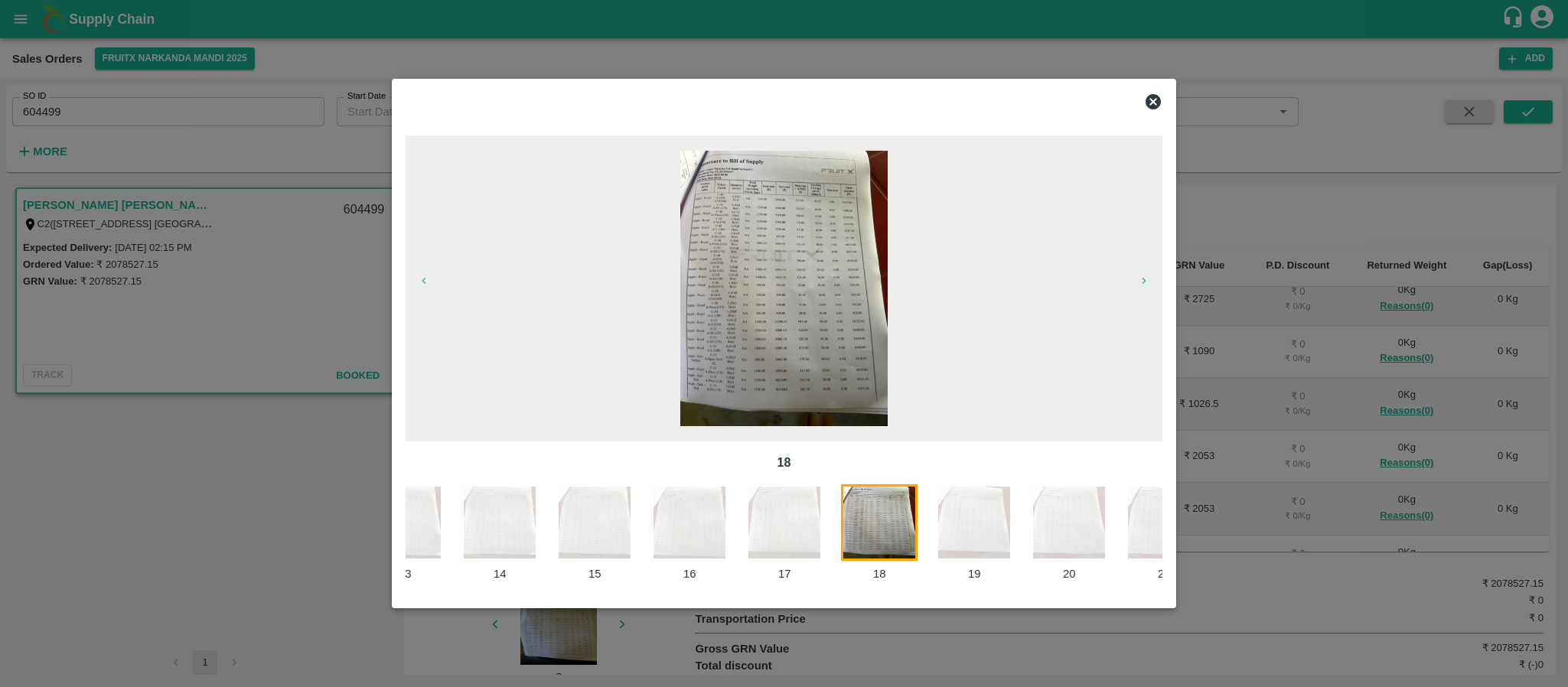
scroll to position [0, 1272]
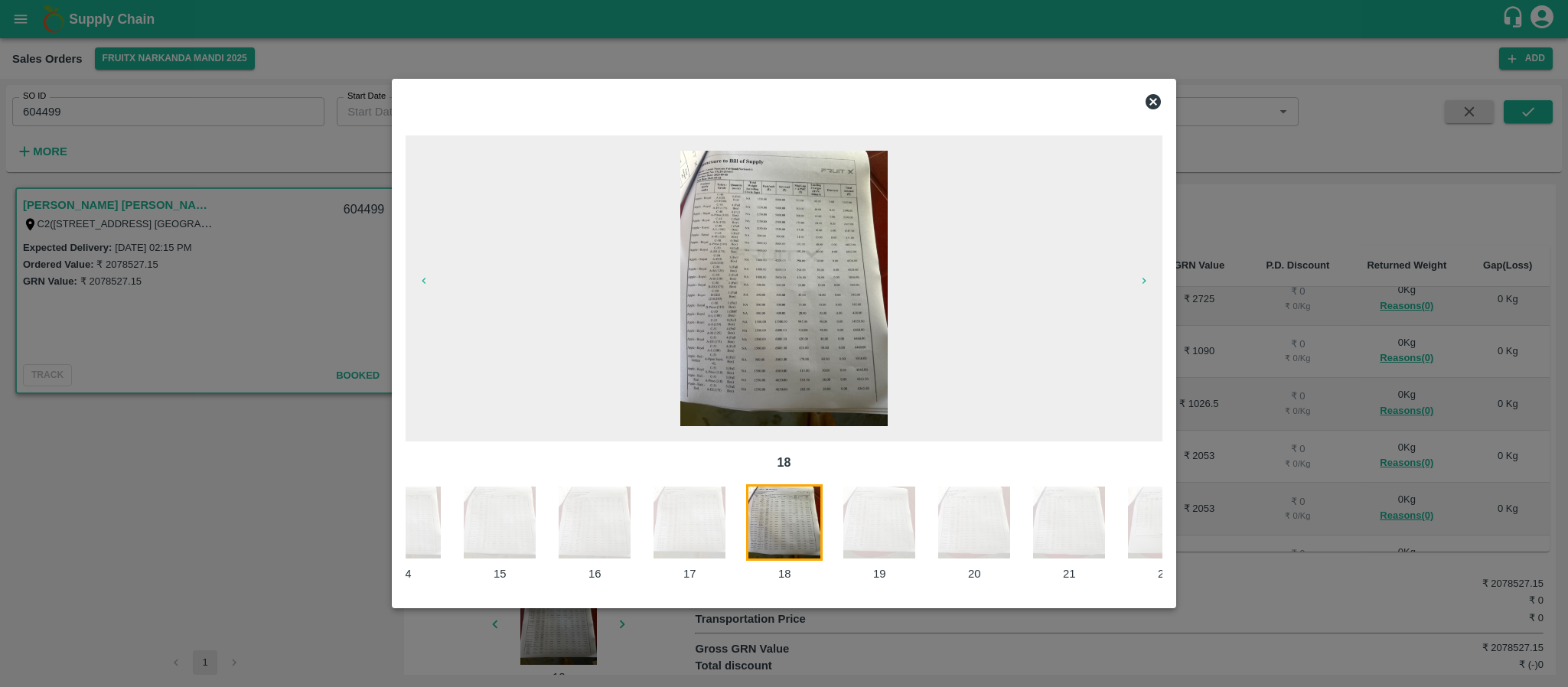
drag, startPoint x: 893, startPoint y: 515, endPoint x: 866, endPoint y: 530, distance: 30.9
click at [871, 530] on img at bounding box center [879, 523] width 77 height 77
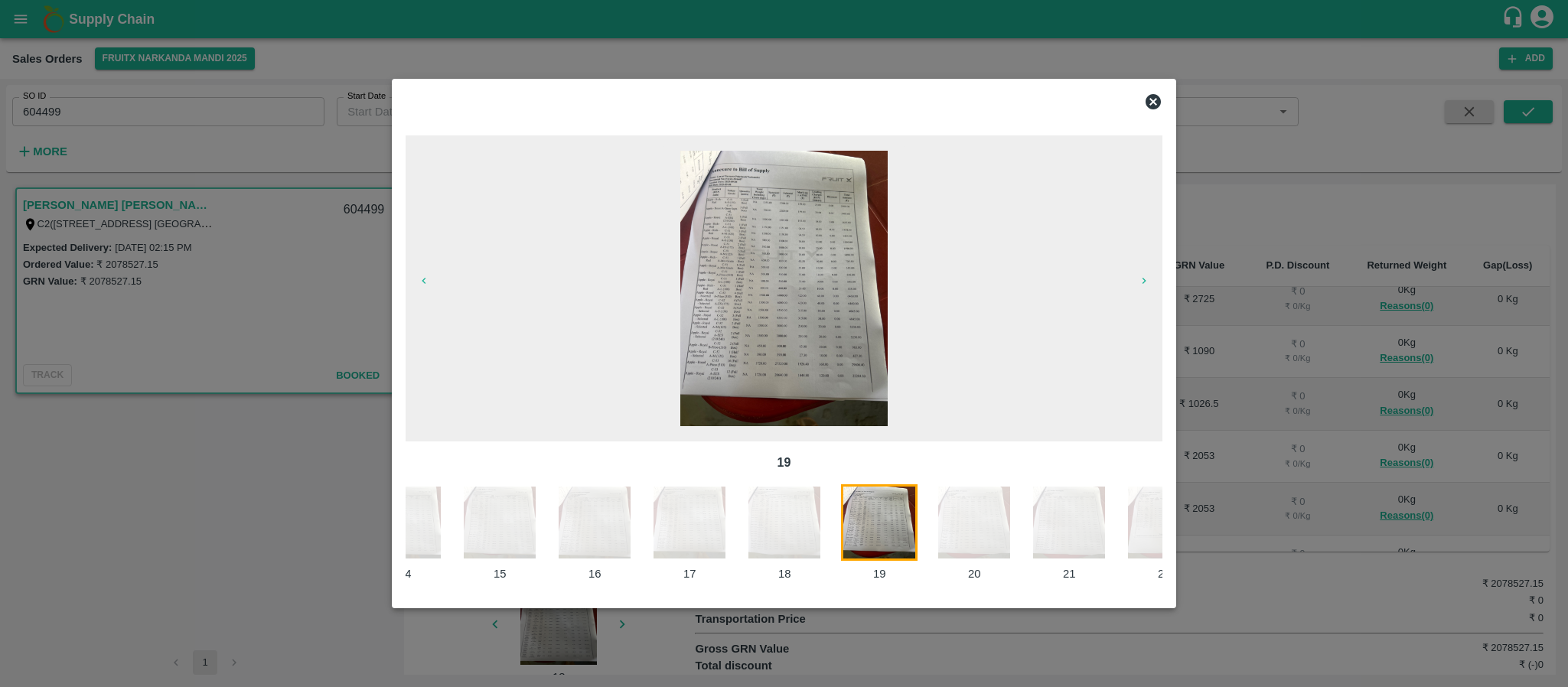
scroll to position [0, 1330]
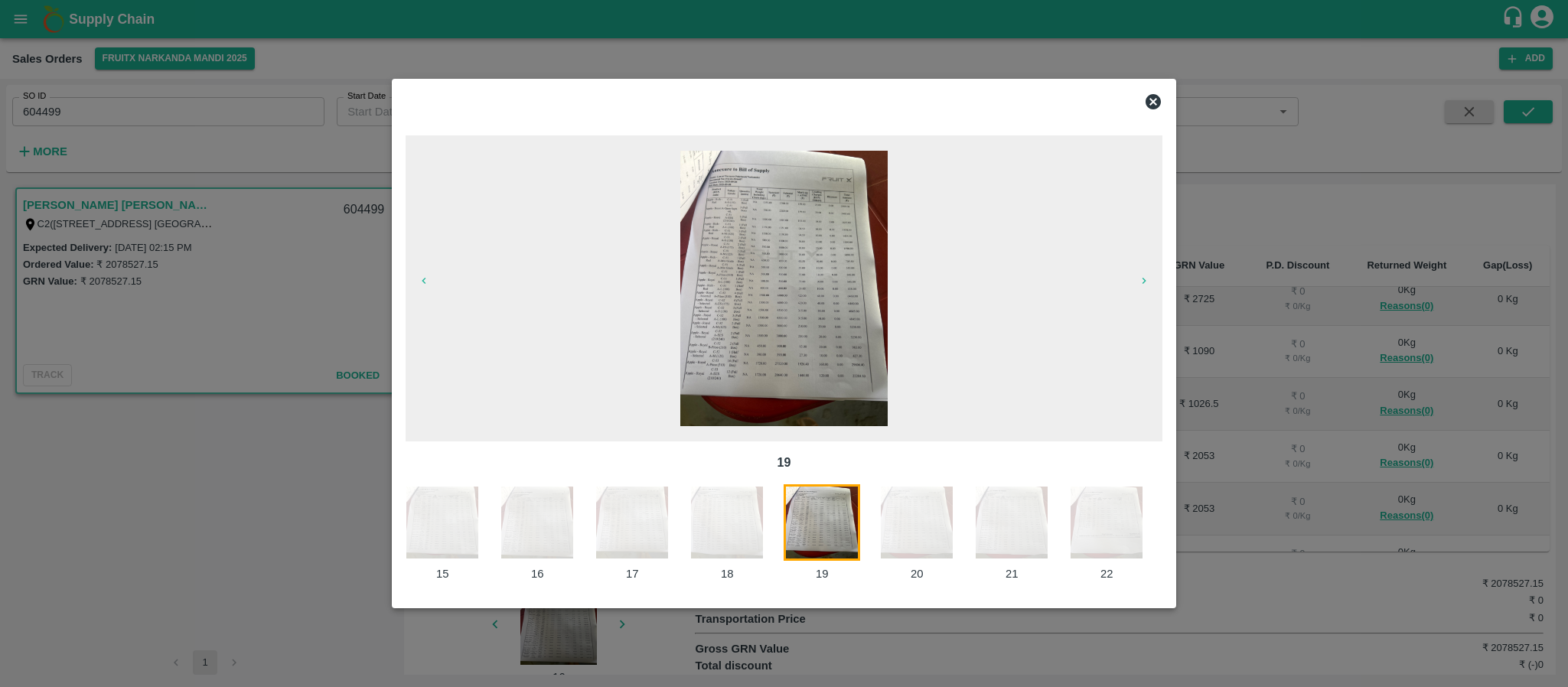
click at [781, 319] on img at bounding box center [784, 289] width 206 height 276
click at [909, 521] on img at bounding box center [917, 523] width 77 height 77
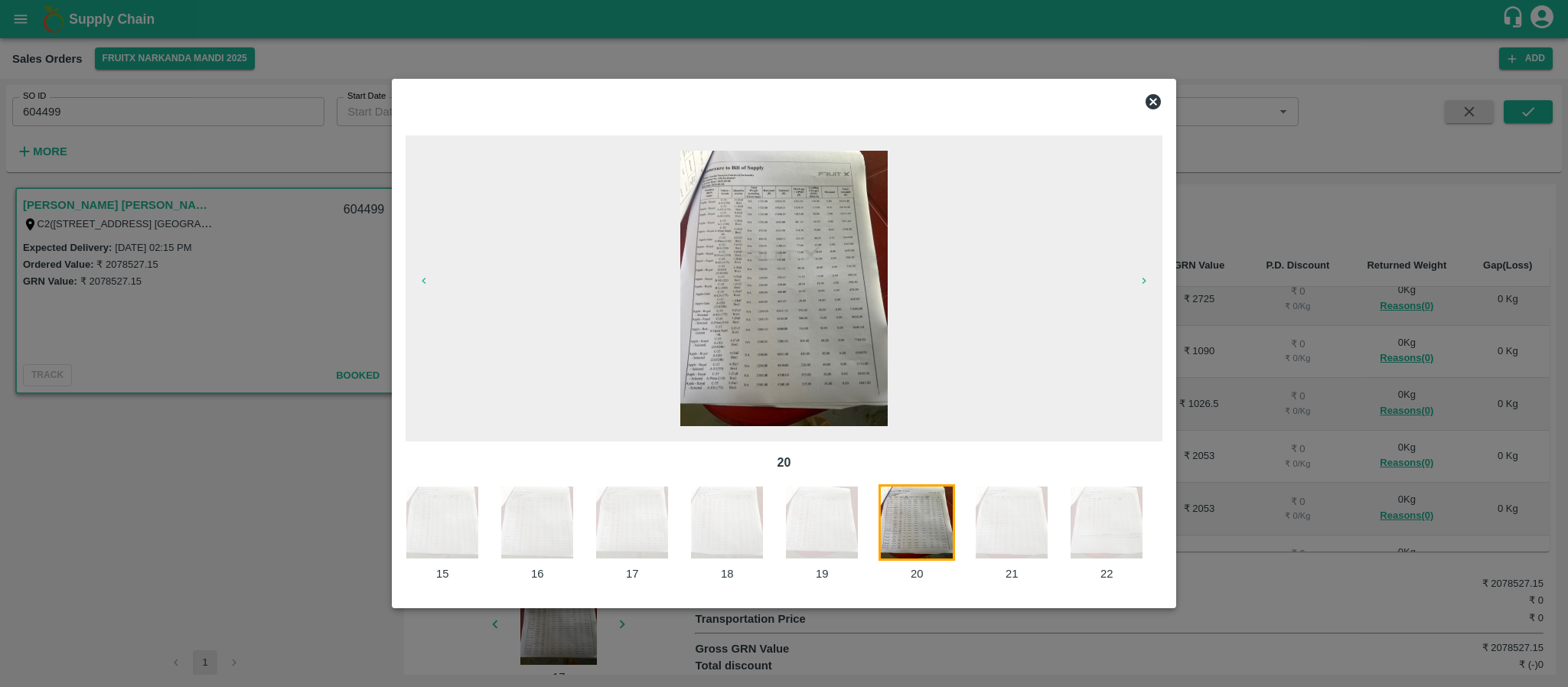
click at [1035, 537] on img at bounding box center [1011, 523] width 77 height 77
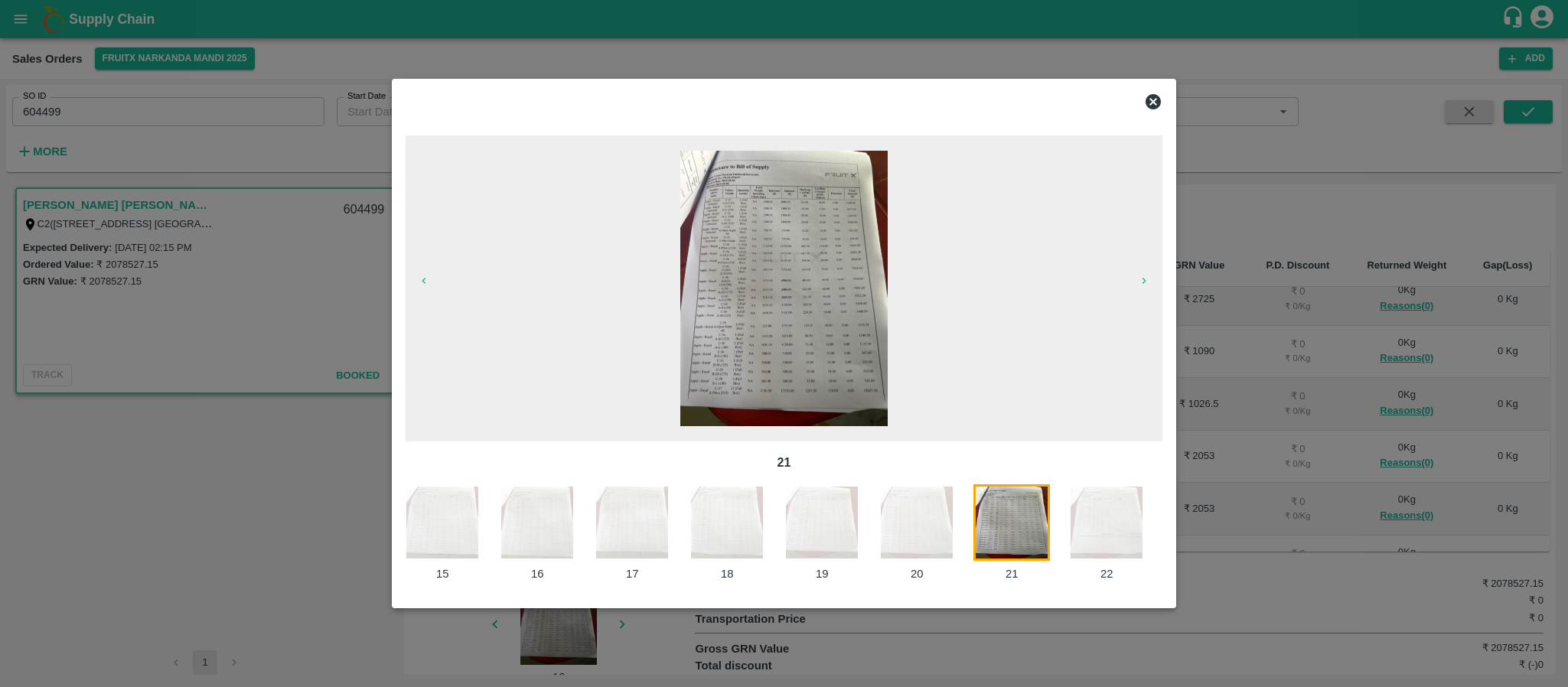
click at [1099, 539] on img at bounding box center [1107, 523] width 77 height 77
